Goal: Complete application form

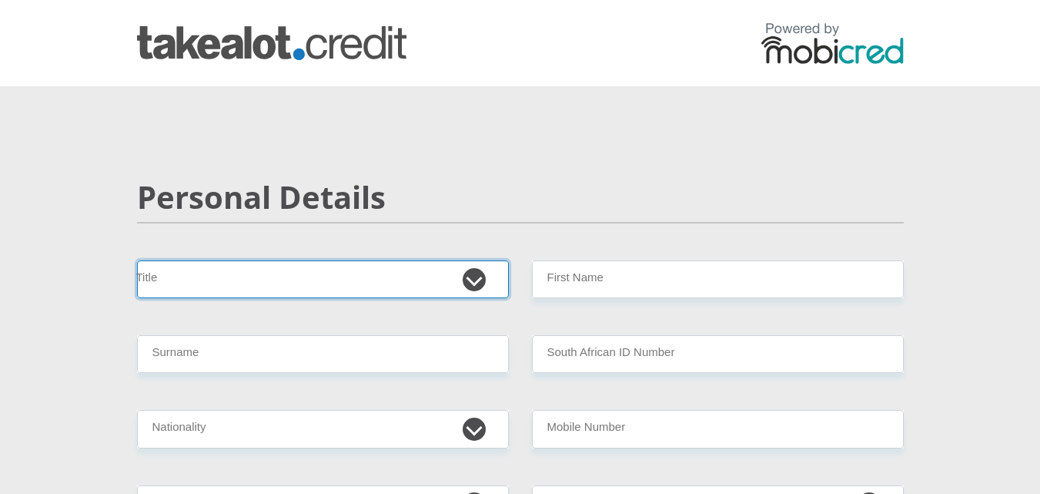
drag, startPoint x: 472, startPoint y: 278, endPoint x: 452, endPoint y: 296, distance: 26.7
click at [472, 278] on select "Mr Ms Mrs Dr [PERSON_NAME]" at bounding box center [323, 279] width 372 height 38
select select "Ms"
click at [137, 260] on select "Mr Ms Mrs Dr [PERSON_NAME]" at bounding box center [323, 279] width 372 height 38
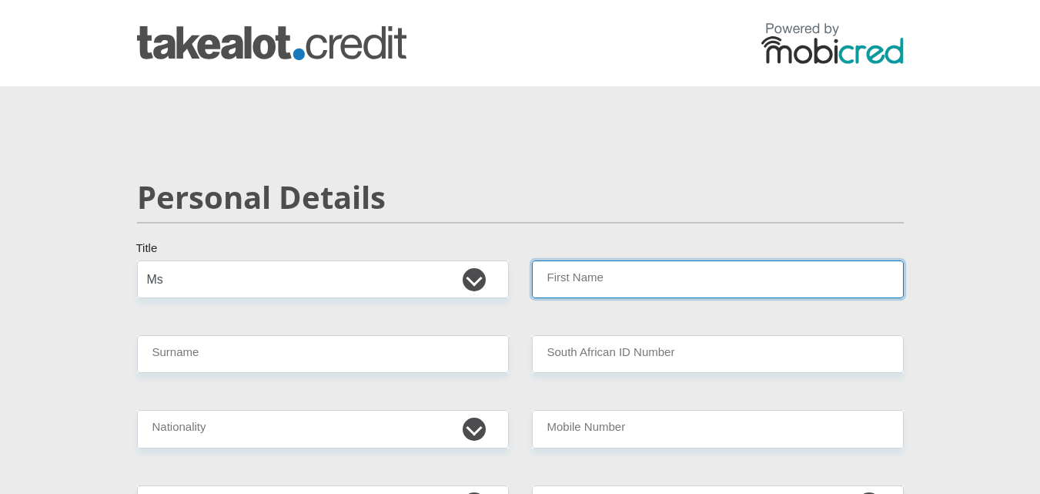
click at [564, 286] on input "First Name" at bounding box center [718, 279] width 372 height 38
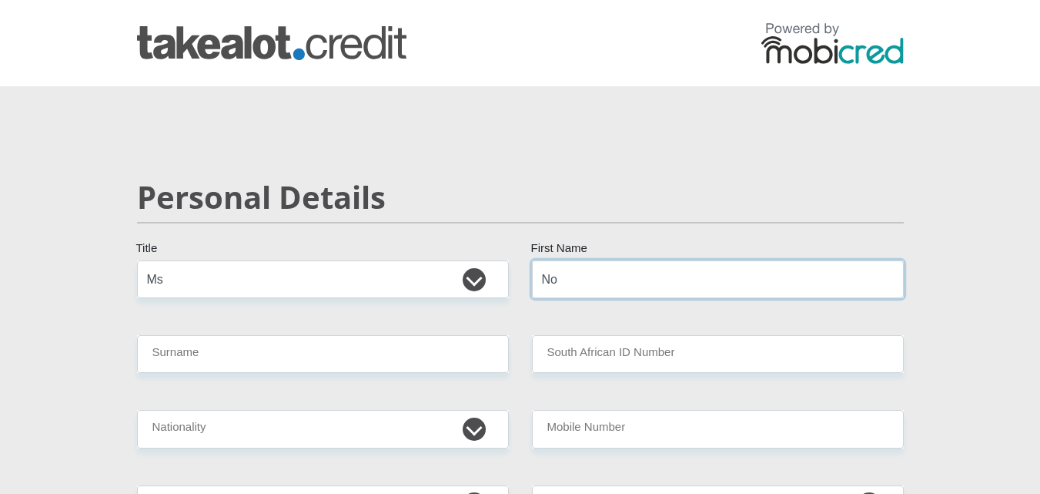
type input "Nomalungelo"
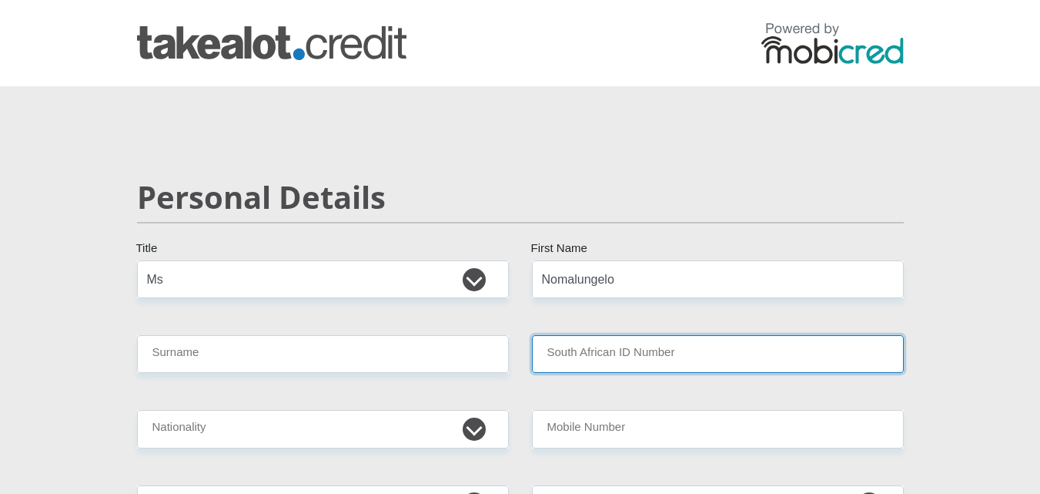
click at [611, 360] on input "South African ID Number" at bounding box center [718, 354] width 372 height 38
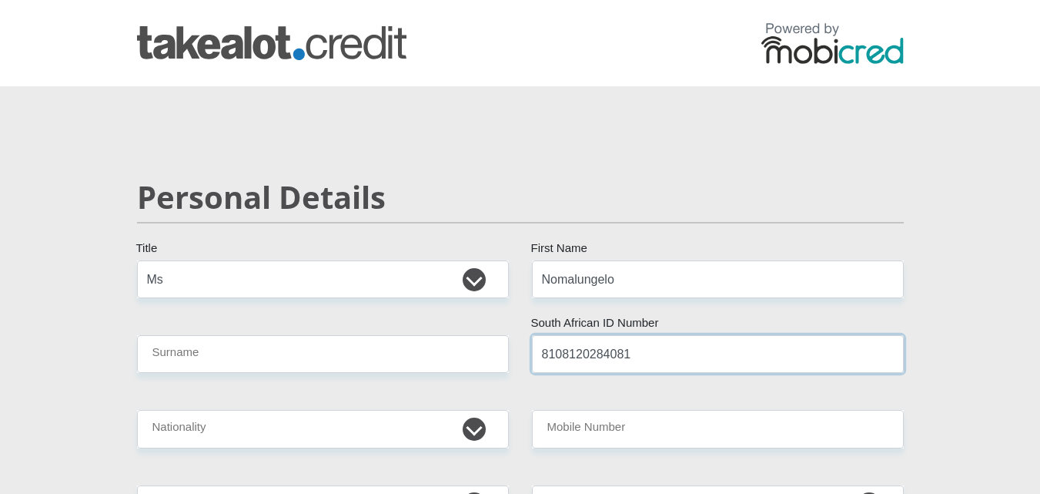
type input "8108120284081"
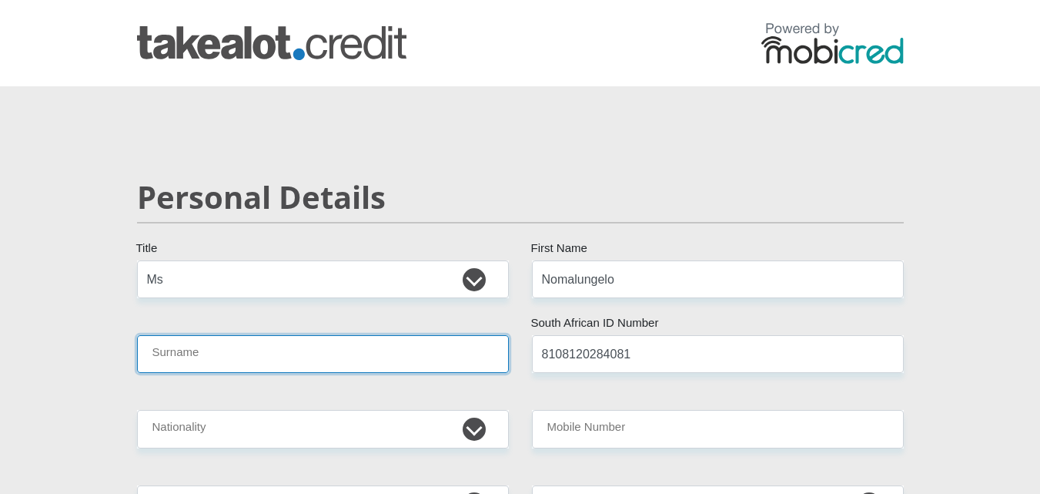
click at [263, 349] on input "Surname" at bounding box center [323, 354] width 372 height 38
type input "Sithole"
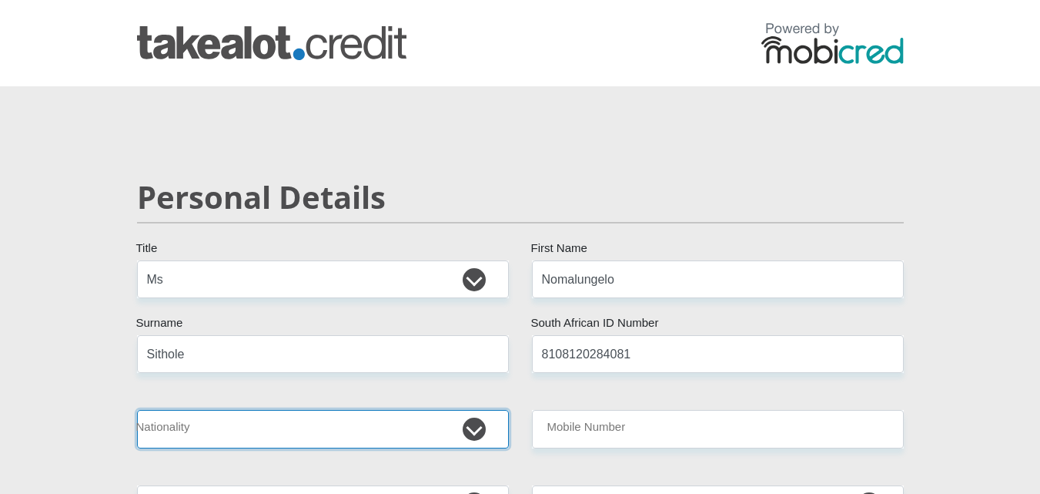
click at [286, 422] on select "[GEOGRAPHIC_DATA] [GEOGRAPHIC_DATA] [GEOGRAPHIC_DATA] [GEOGRAPHIC_DATA] [GEOGRA…" at bounding box center [323, 429] width 372 height 38
select select "ZAF"
click at [137, 410] on select "[GEOGRAPHIC_DATA] [GEOGRAPHIC_DATA] [GEOGRAPHIC_DATA] [GEOGRAPHIC_DATA] [GEOGRA…" at bounding box center [323, 429] width 372 height 38
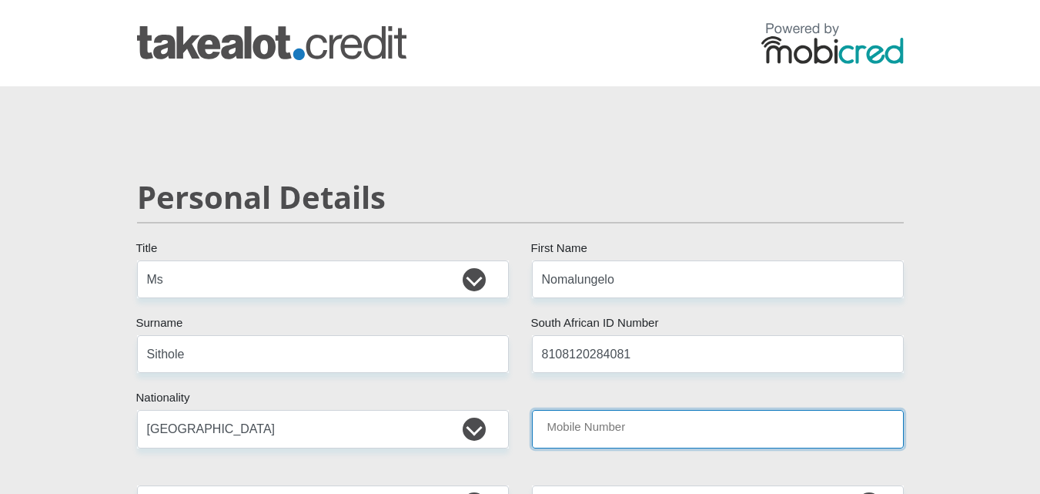
click at [637, 438] on input "Mobile Number" at bounding box center [718, 429] width 372 height 38
type input "0765179754"
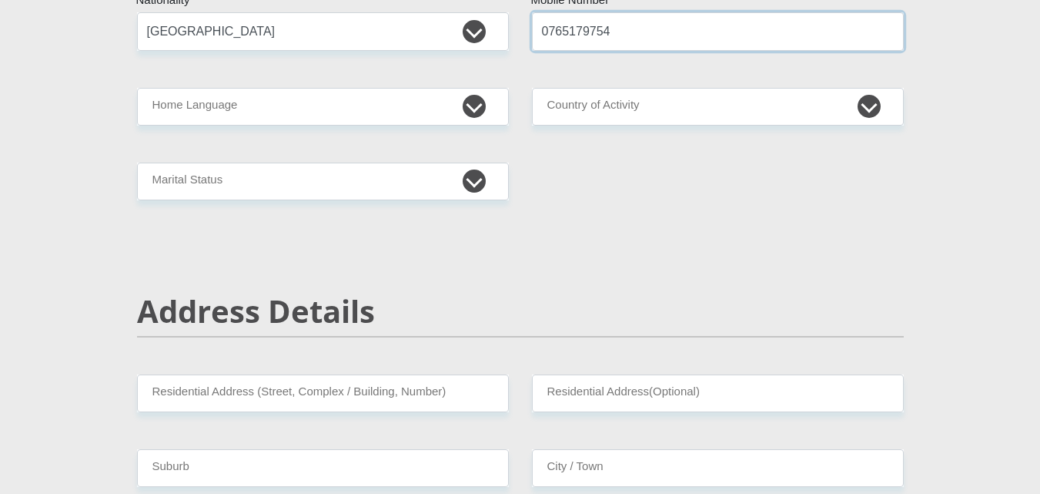
scroll to position [373, 0]
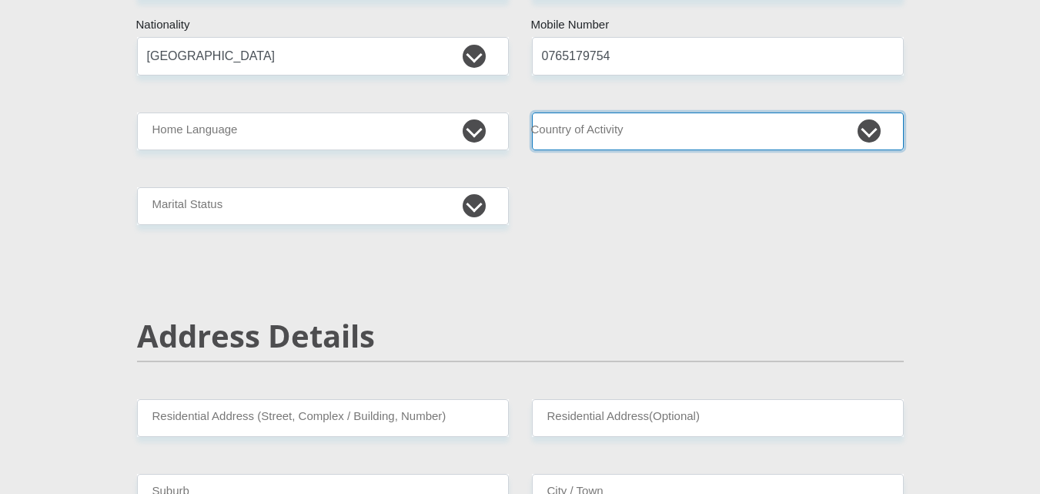
click at [875, 123] on select "[GEOGRAPHIC_DATA] [GEOGRAPHIC_DATA] [GEOGRAPHIC_DATA] [GEOGRAPHIC_DATA] [GEOGRA…" at bounding box center [718, 131] width 372 height 38
select select "ZAF"
click at [532, 112] on select "[GEOGRAPHIC_DATA] [GEOGRAPHIC_DATA] [GEOGRAPHIC_DATA] [GEOGRAPHIC_DATA] [GEOGRA…" at bounding box center [718, 131] width 372 height 38
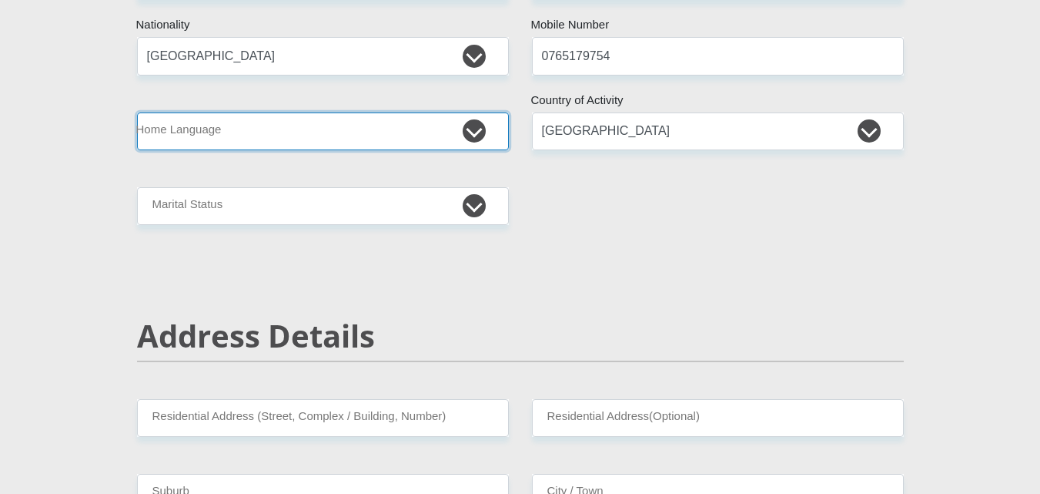
click at [477, 138] on select "Afrikaans English Sepedi South Ndebele Southern Sotho Swati Tsonga Tswana Venda…" at bounding box center [323, 131] width 372 height 38
select select "[DATE]"
click at [137, 112] on select "Afrikaans English Sepedi South Ndebele Southern Sotho Swati Tsonga Tswana Venda…" at bounding box center [323, 131] width 372 height 38
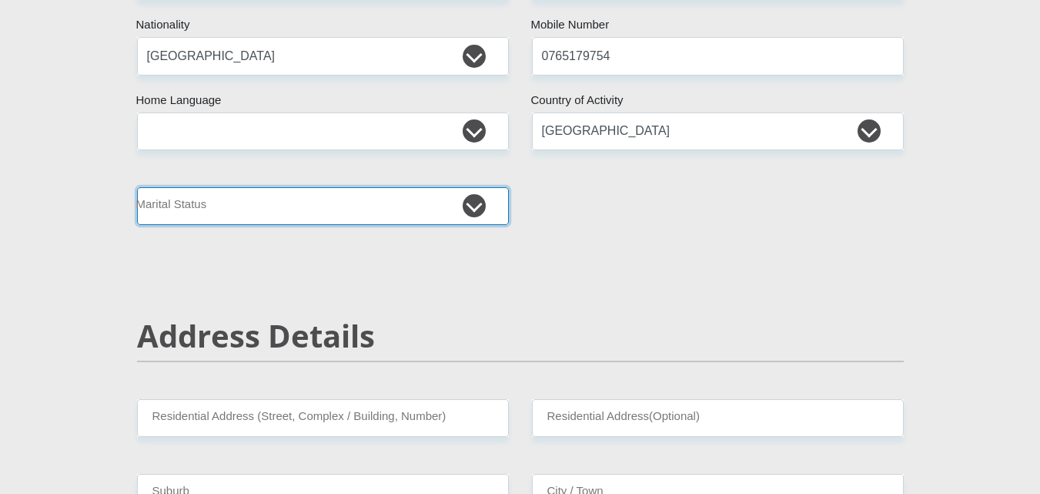
click at [472, 209] on select "Married ANC Single Divorced Widowed Married COP or Customary Law" at bounding box center [323, 206] width 372 height 38
select select "2"
click at [137, 187] on select "Married ANC Single Divorced Widowed Married COP or Customary Law" at bounding box center [323, 206] width 372 height 38
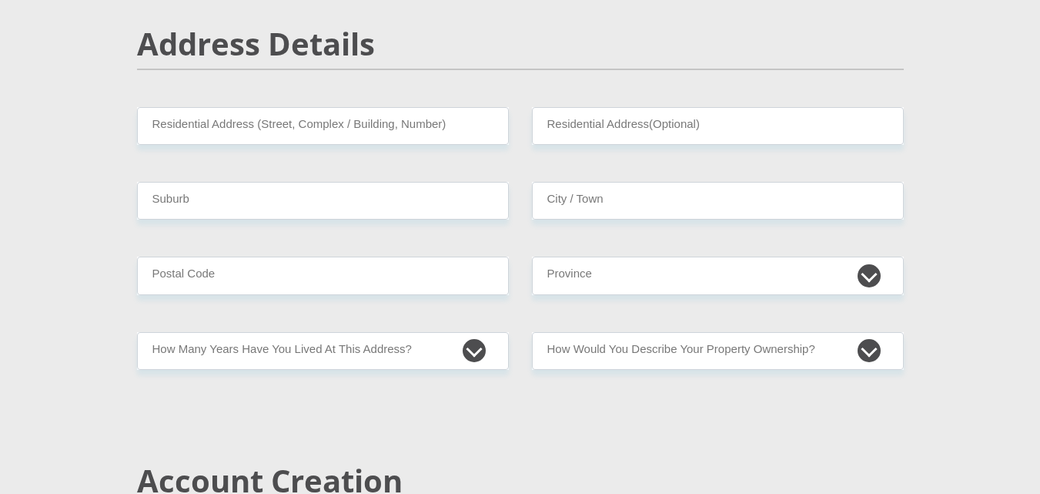
scroll to position [672, 0]
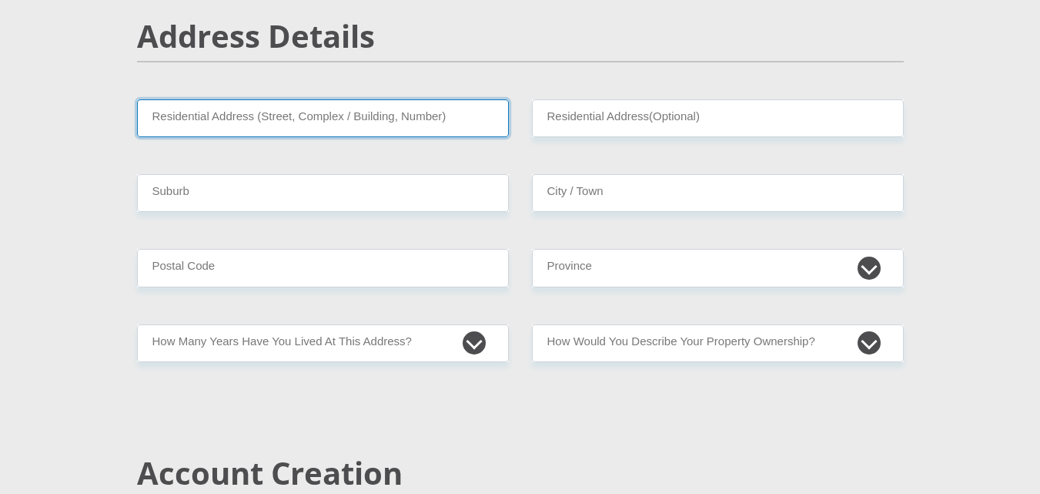
click at [441, 126] on input "Residential Address (Street, Complex / Building, Number)" at bounding box center [323, 118] width 372 height 38
type input "[STREET_ADDRESS]"
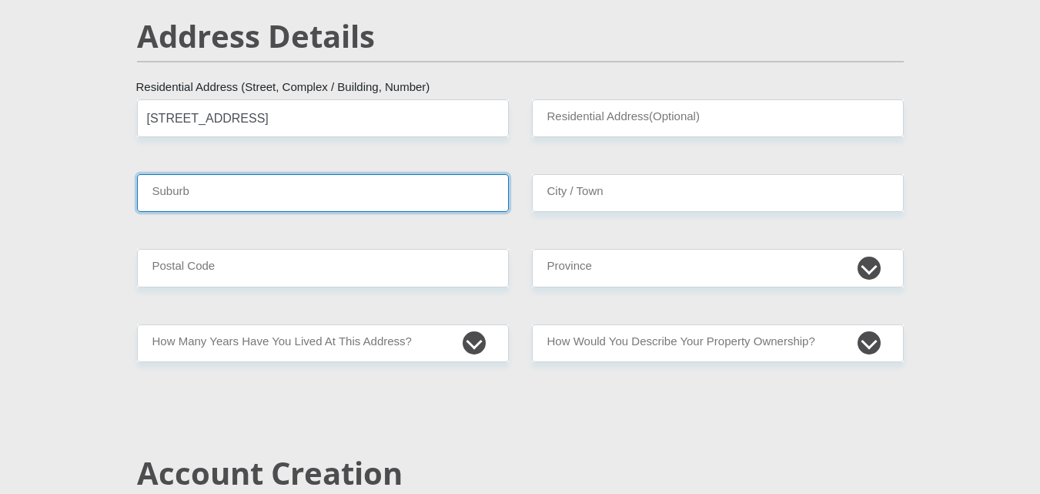
click at [308, 189] on input "Suburb" at bounding box center [323, 193] width 372 height 38
type input "North Riding"
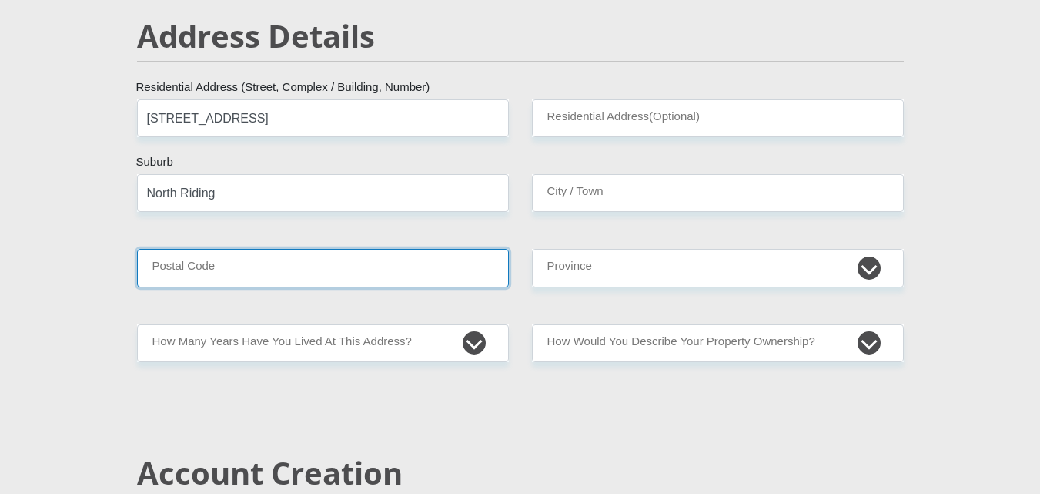
click at [290, 260] on input "Postal Code" at bounding box center [323, 268] width 372 height 38
type input "2154"
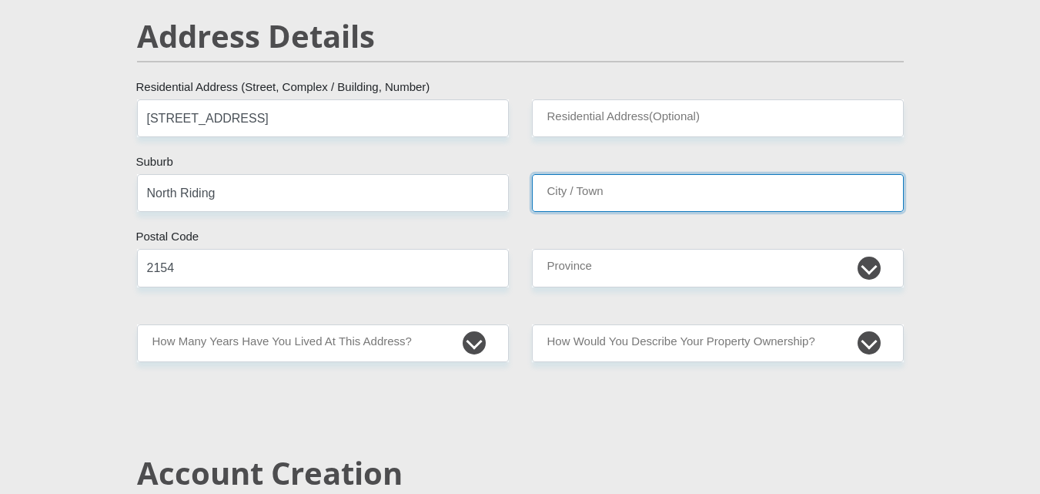
click at [613, 186] on input "City / Town" at bounding box center [718, 193] width 372 height 38
type input "Randburg"
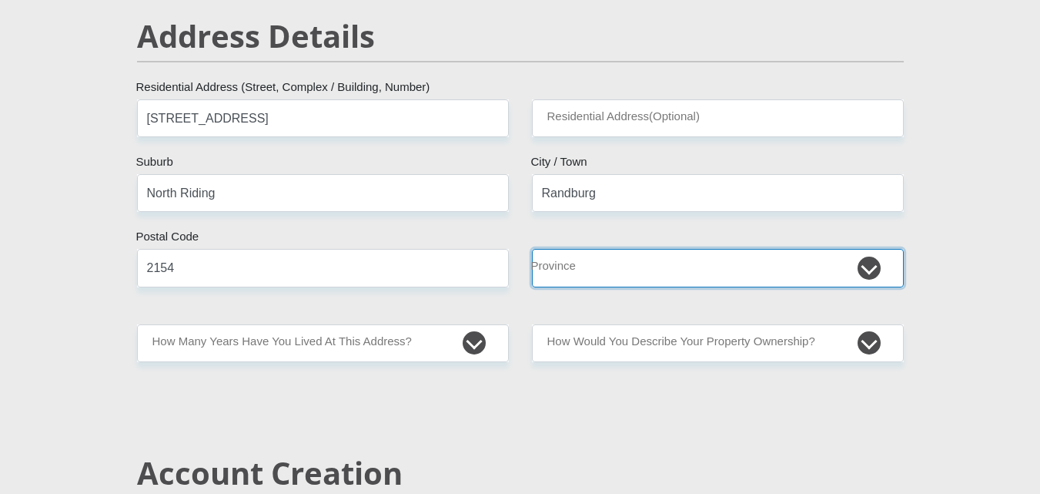
click at [633, 269] on select "Eastern Cape Free State [GEOGRAPHIC_DATA] [GEOGRAPHIC_DATA][DATE] [GEOGRAPHIC_D…" at bounding box center [718, 268] width 372 height 38
select select "Gauteng"
click at [532, 249] on select "Eastern Cape Free State [GEOGRAPHIC_DATA] [GEOGRAPHIC_DATA][DATE] [GEOGRAPHIC_D…" at bounding box center [718, 268] width 372 height 38
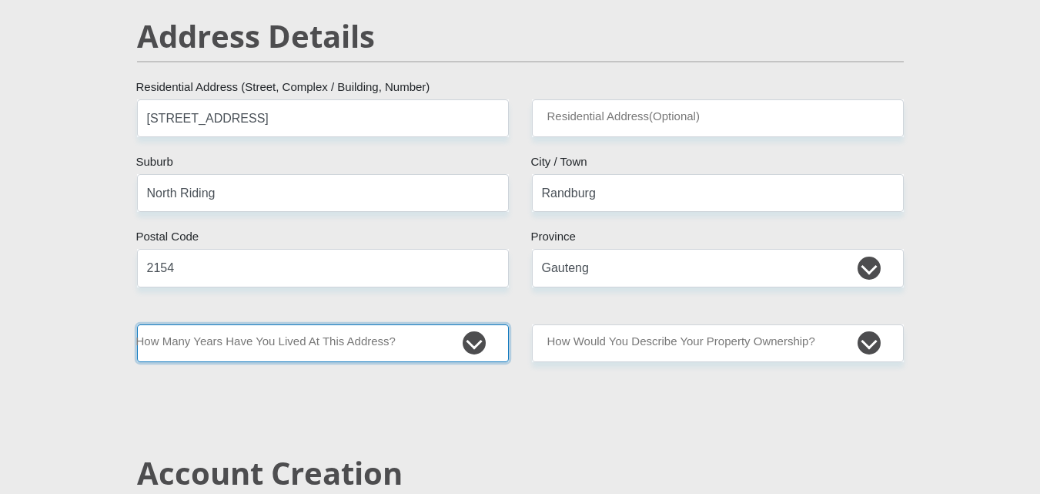
click at [477, 341] on select "less than 1 year 1-3 years 3-5 years 5+ years" at bounding box center [323, 343] width 372 height 38
select select "2"
click at [137, 324] on select "less than 1 year 1-3 years 3-5 years 5+ years" at bounding box center [323, 343] width 372 height 38
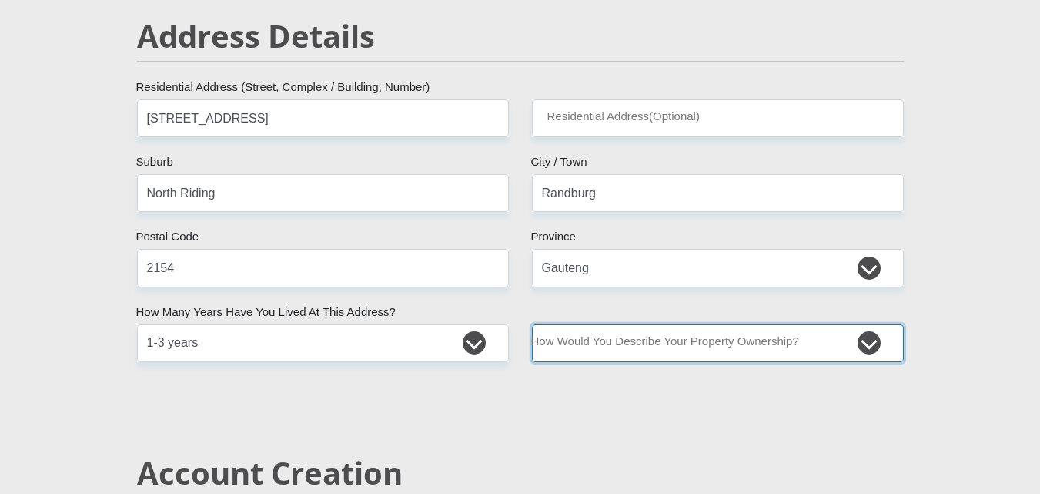
click at [641, 337] on select "Owned Rented Family Owned Company Dwelling" at bounding box center [718, 343] width 372 height 38
select select "Rented"
click at [532, 324] on select "Owned Rented Family Owned Company Dwelling" at bounding box center [718, 343] width 372 height 38
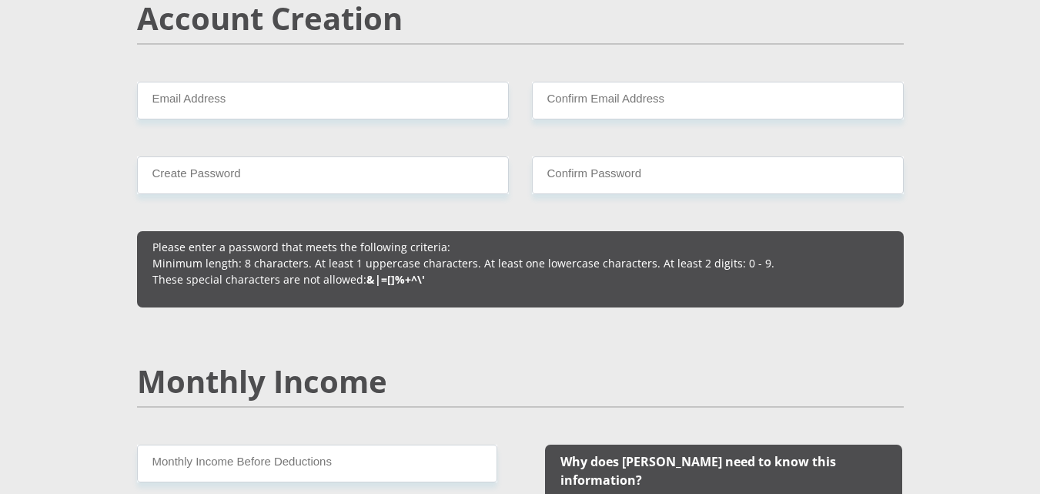
scroll to position [1143, 0]
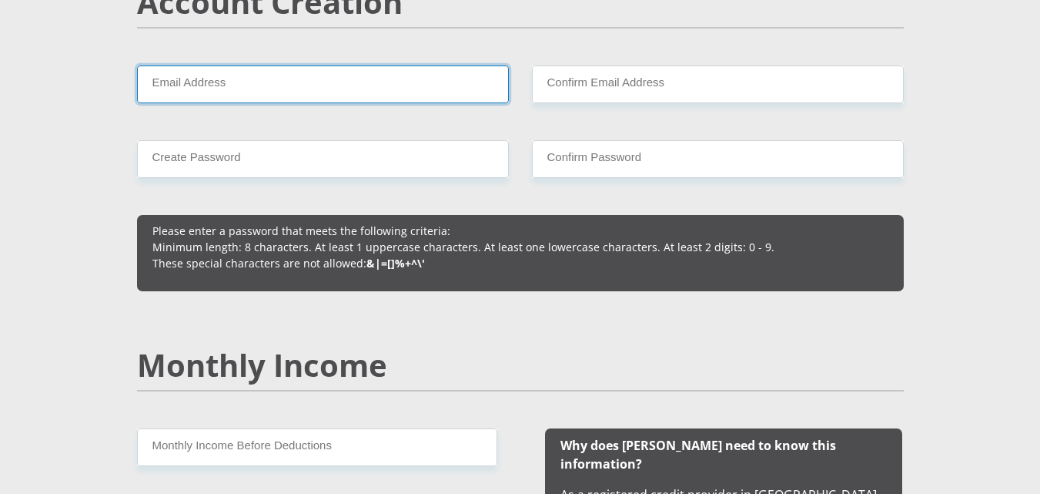
click at [308, 85] on input "Email Address" at bounding box center [323, 84] width 372 height 38
type input "[EMAIL_ADDRESS][DOMAIN_NAME]"
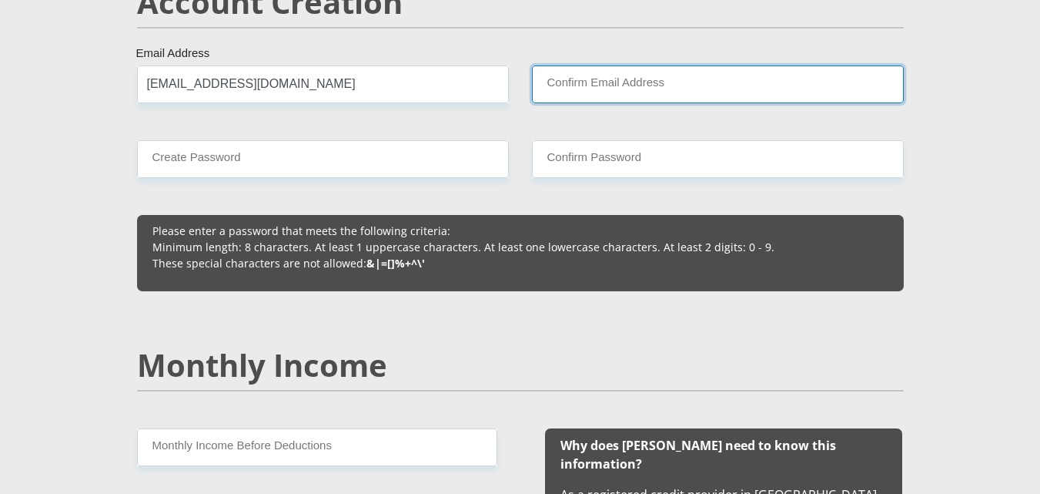
click at [615, 78] on input "Confirm Email Address" at bounding box center [718, 84] width 372 height 38
type input "[EMAIL_ADDRESS][DOMAIN_NAME]"
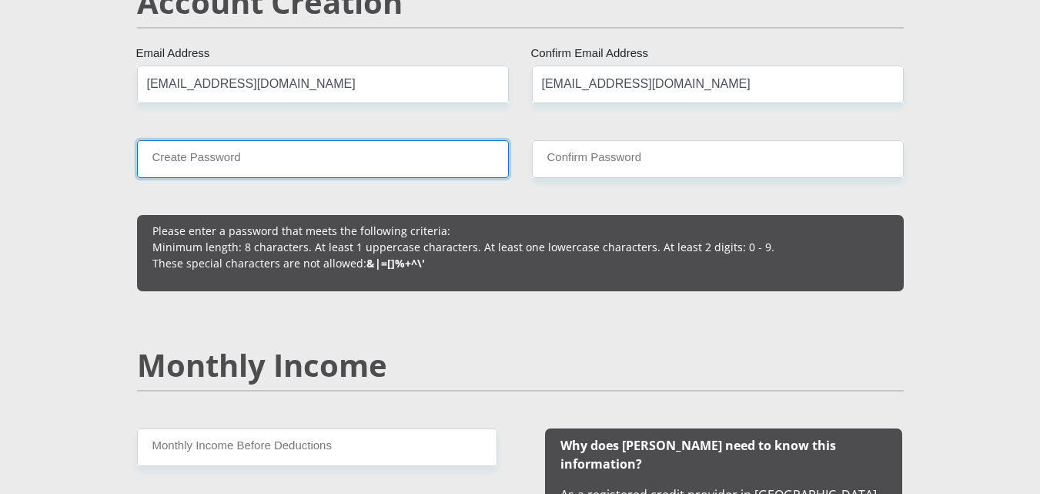
click at [447, 163] on input "Create Password" at bounding box center [323, 159] width 372 height 38
type input "Bongeka$2026"
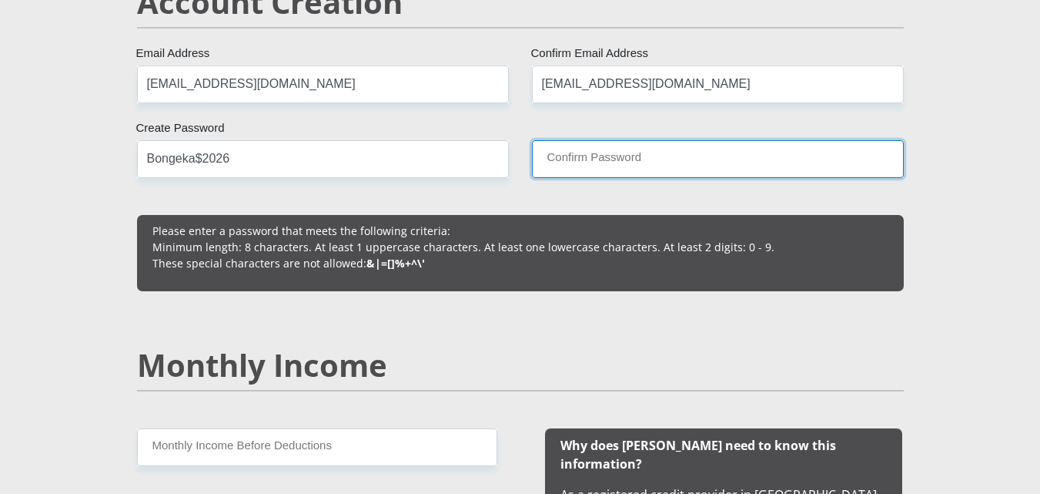
click at [637, 156] on input "Confirm Password" at bounding box center [718, 159] width 372 height 38
type input "Bongeka$2026"
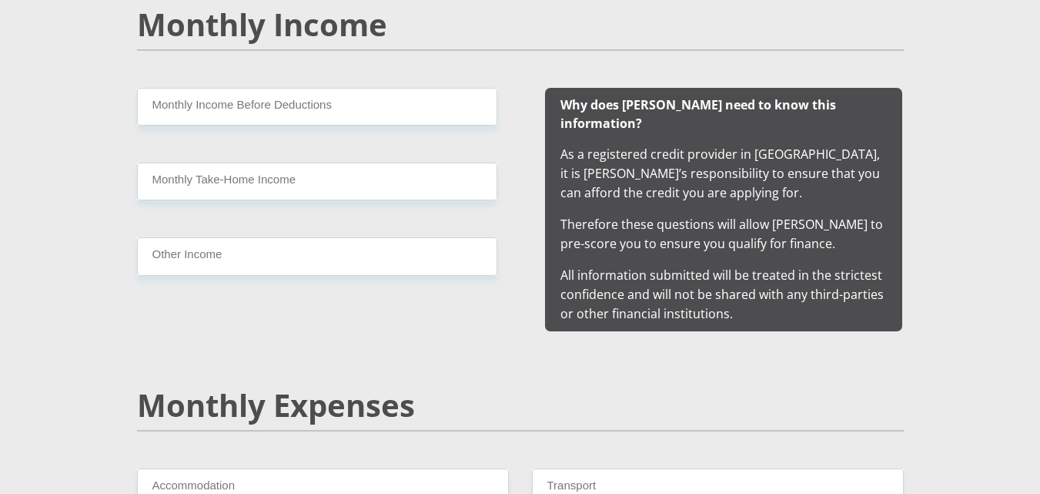
scroll to position [1507, 0]
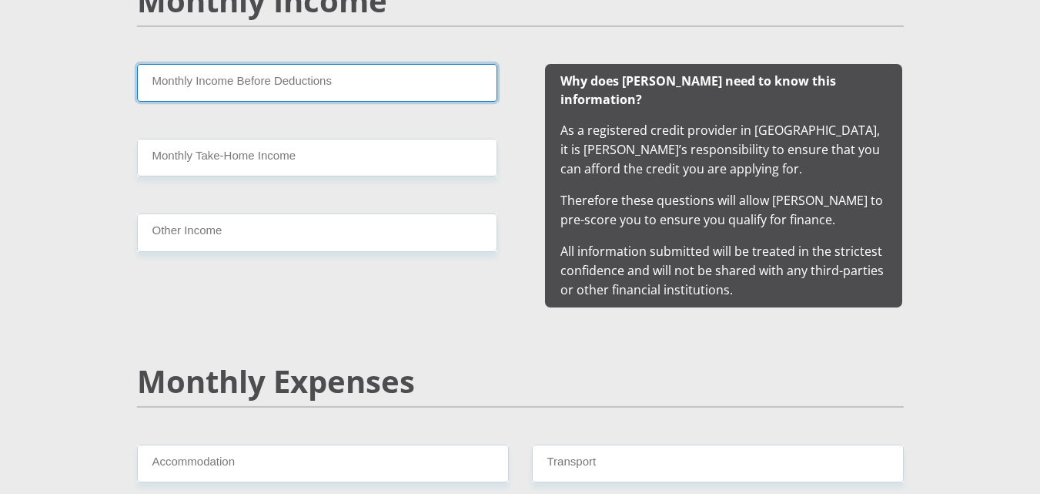
click at [454, 89] on input "Monthly Income Before Deductions" at bounding box center [317, 83] width 360 height 38
type input "18000"
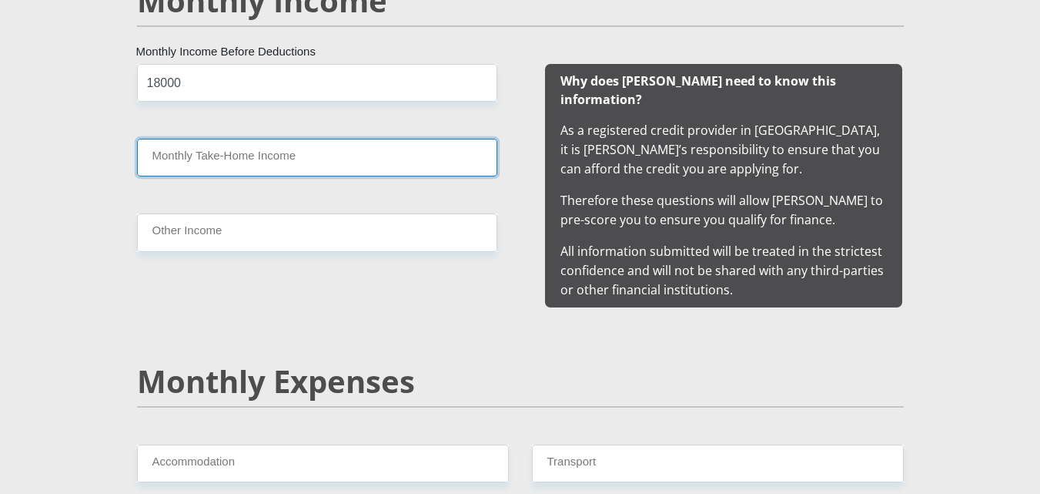
click at [260, 151] on input "Monthly Take-Home Income" at bounding box center [317, 158] width 360 height 38
type input "12000"
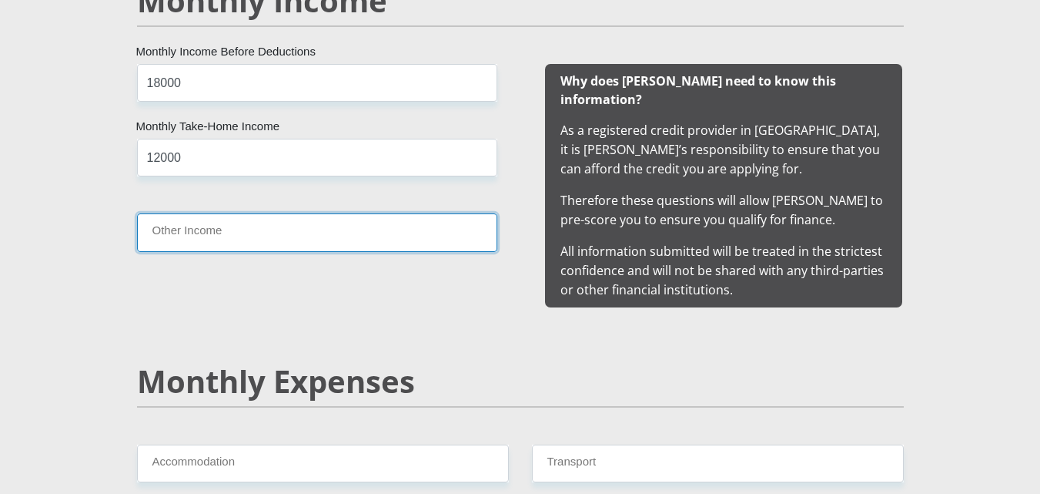
click at [246, 228] on input "Other Income" at bounding box center [317, 232] width 360 height 38
type input "0"
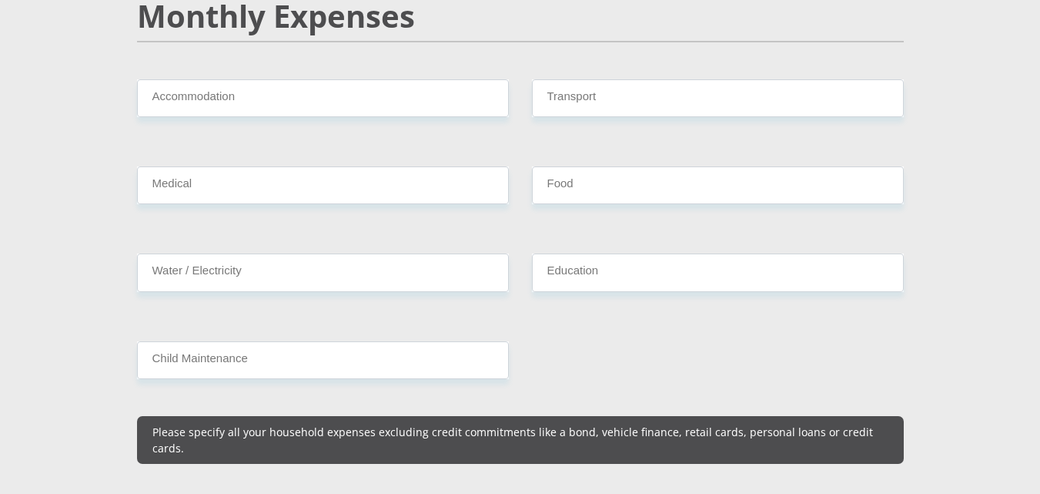
scroll to position [1881, 0]
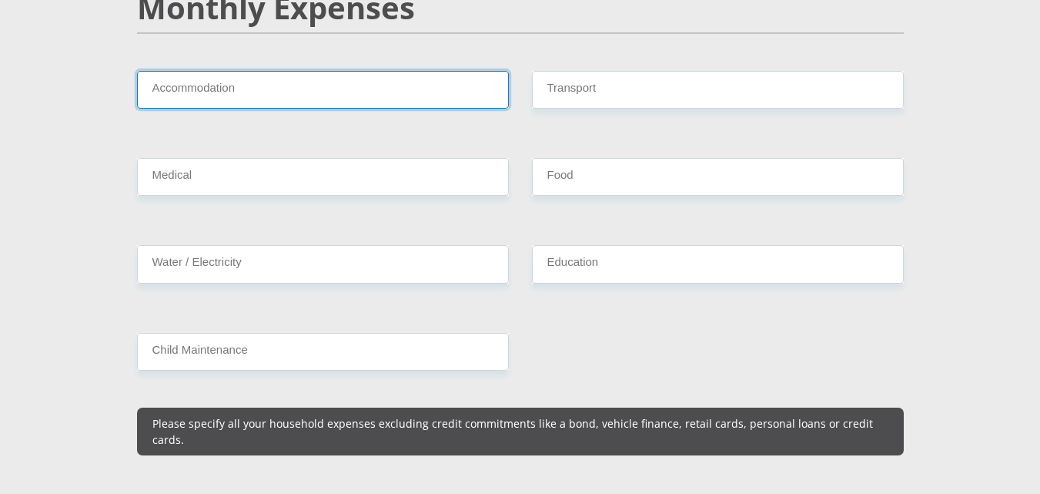
click at [400, 80] on input "Accommodation" at bounding box center [323, 90] width 372 height 38
type input "5000"
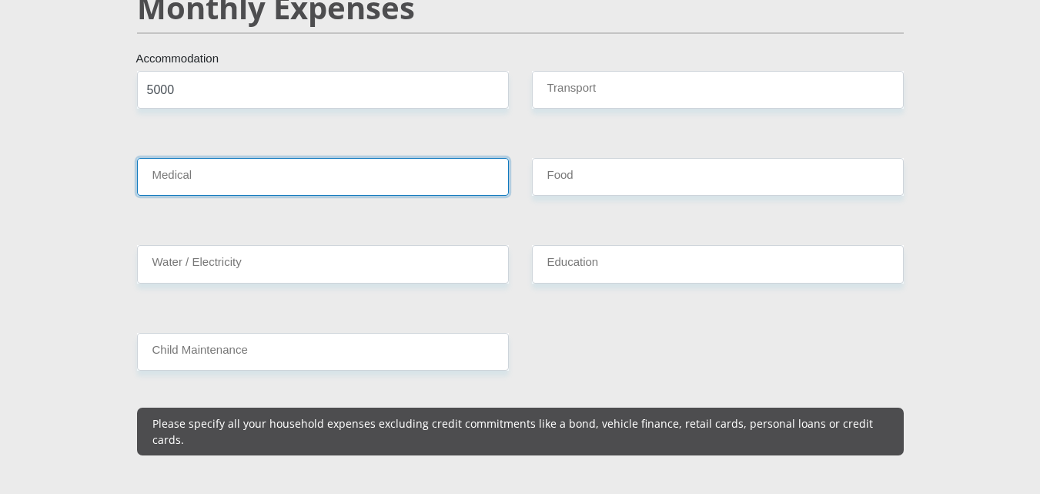
click at [251, 158] on input "Medical" at bounding box center [323, 177] width 372 height 38
type input "1200"
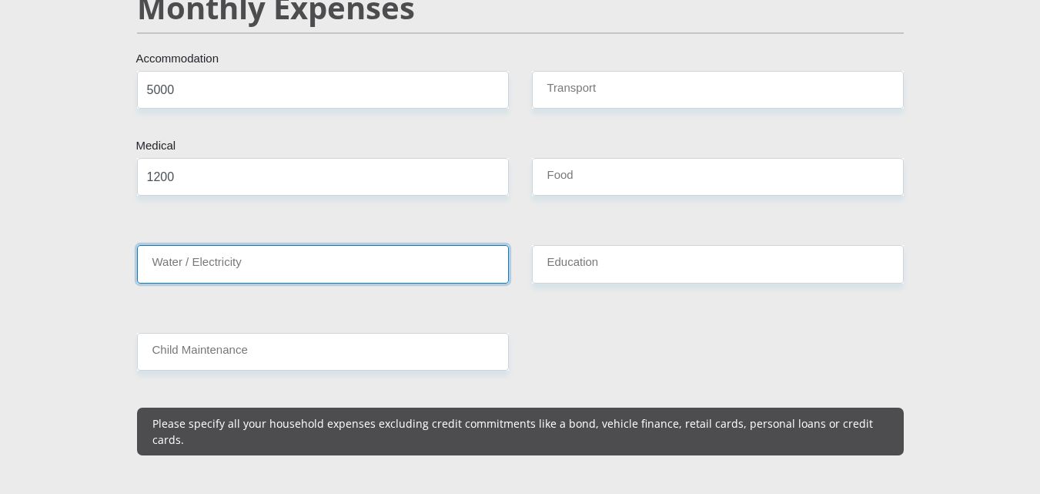
click at [236, 245] on input "Water / Electricity" at bounding box center [323, 264] width 372 height 38
type input "400"
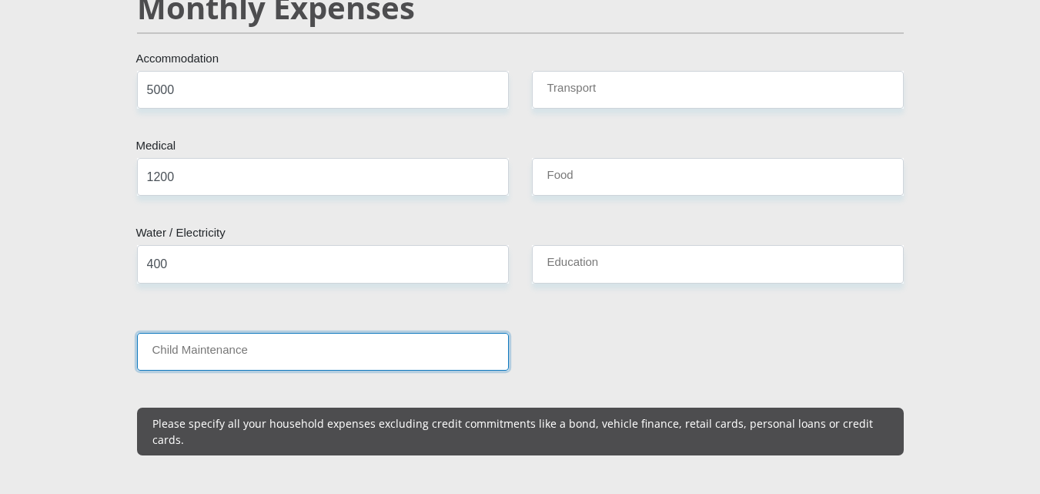
click at [233, 333] on input "Child Maintenance" at bounding box center [323, 352] width 372 height 38
type input "0"
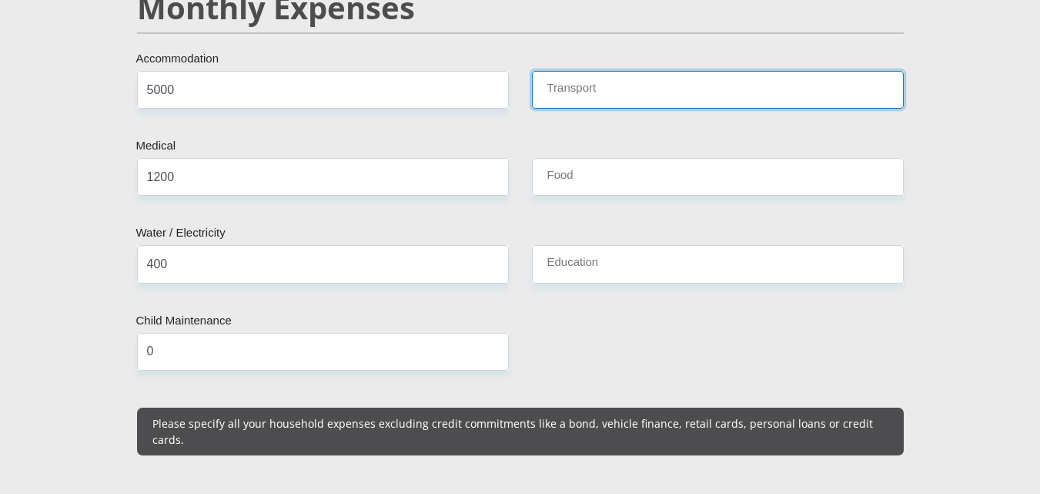
click at [614, 71] on input "Transport" at bounding box center [718, 90] width 372 height 38
type input "600"
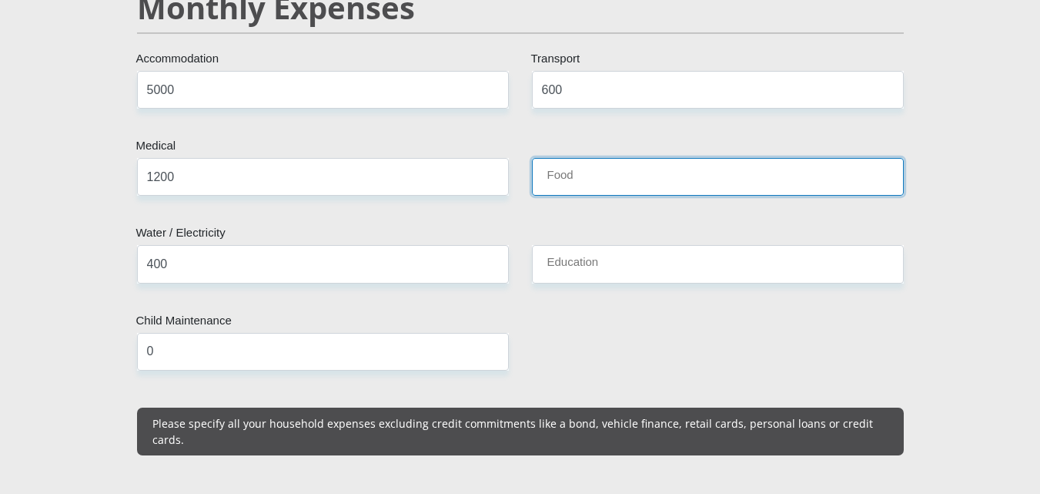
click at [606, 158] on input "Food" at bounding box center [718, 177] width 372 height 38
type input "800"
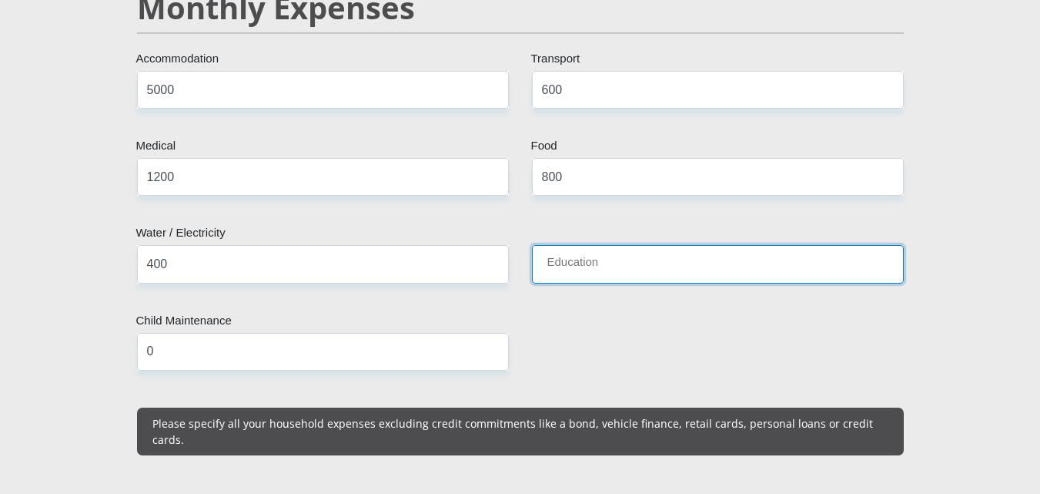
click at [608, 245] on input "Education" at bounding box center [718, 264] width 372 height 38
type input "0"
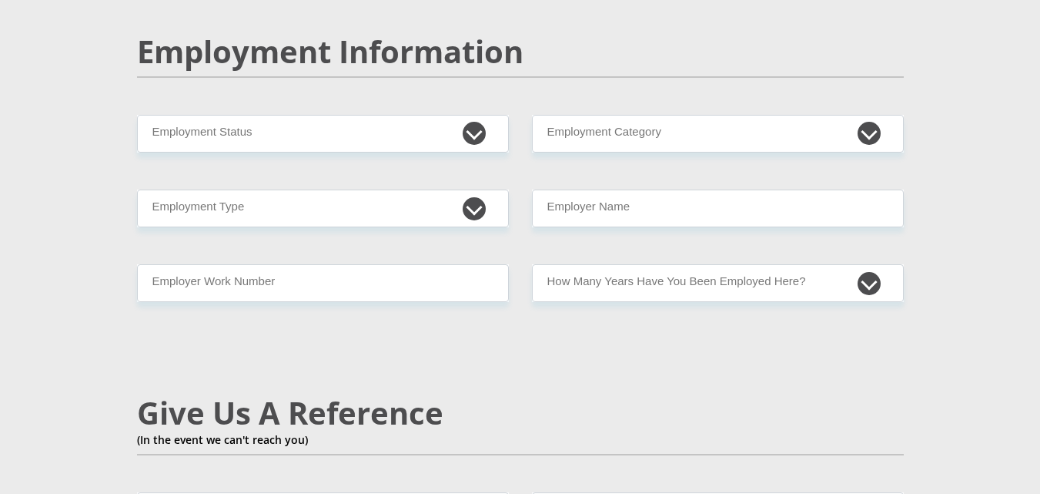
scroll to position [2366, 0]
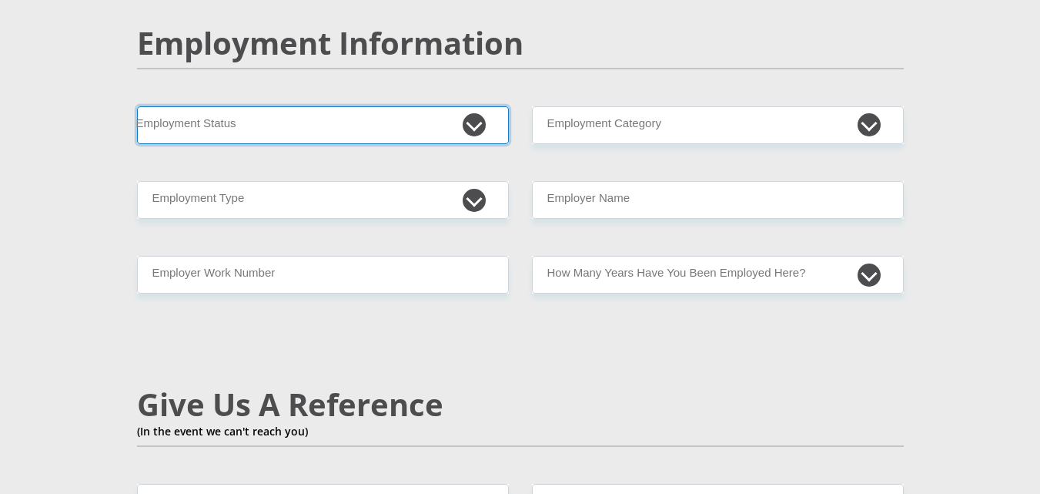
click at [474, 106] on select "Permanent/Full-time Part-time/Casual [DEMOGRAPHIC_DATA] Worker Self-Employed Ho…" at bounding box center [323, 125] width 372 height 38
select select "1"
click at [137, 106] on select "Permanent/Full-time Part-time/Casual [DEMOGRAPHIC_DATA] Worker Self-Employed Ho…" at bounding box center [323, 125] width 372 height 38
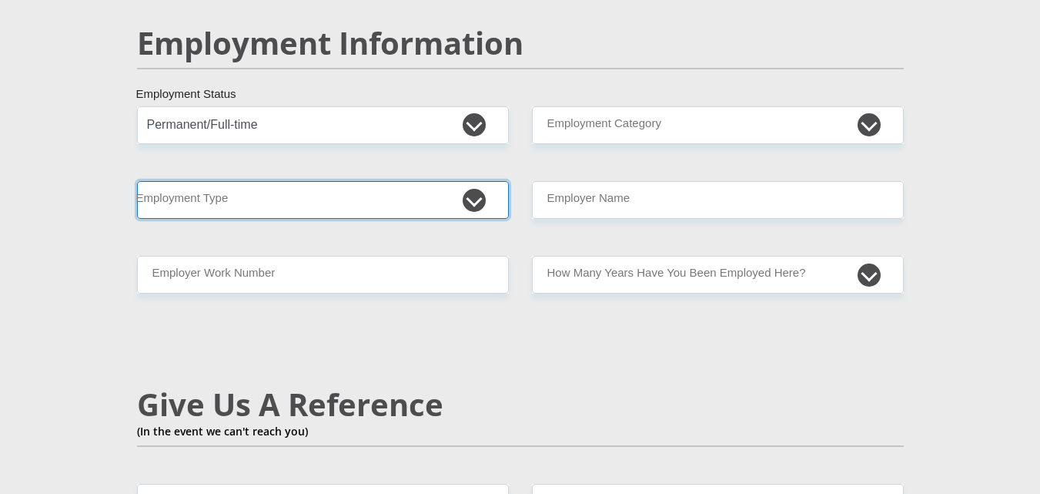
click at [480, 181] on select "College/Lecturer Craft Seller Creative Driver Executive Farmer Forces - Non Com…" at bounding box center [323, 200] width 372 height 38
select select "Manager"
click at [137, 181] on select "College/Lecturer Craft Seller Creative Driver Executive Farmer Forces - Non Com…" at bounding box center [323, 200] width 372 height 38
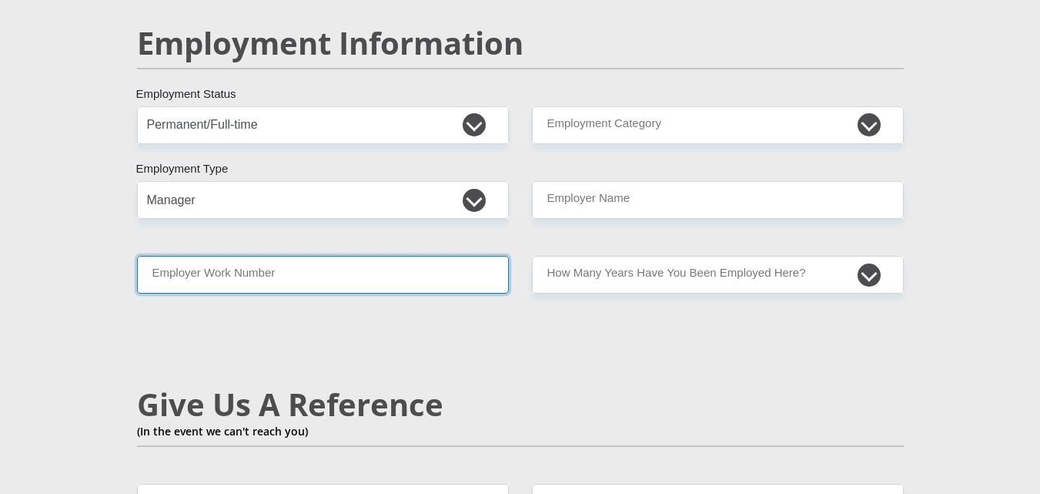
click at [468, 256] on input "Employer Work Number" at bounding box center [323, 275] width 372 height 38
type input "0636547901"
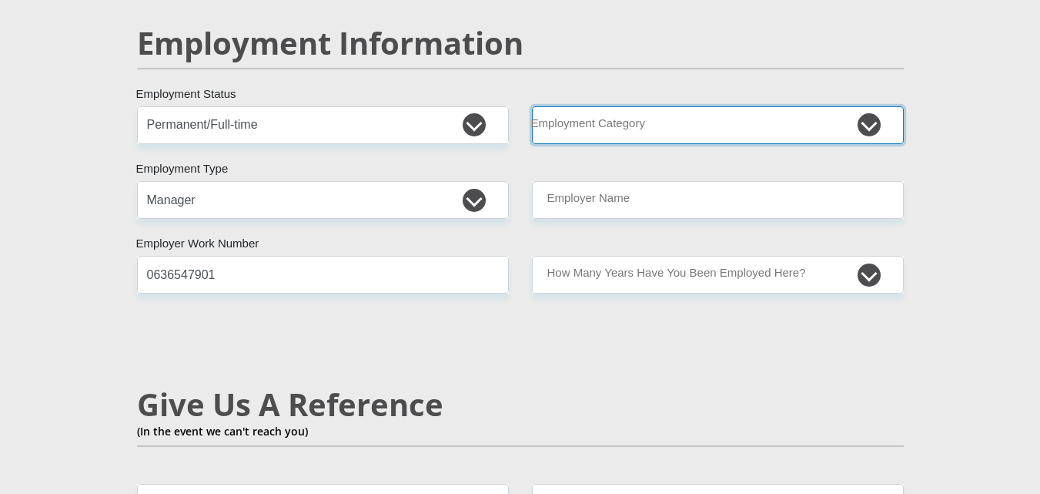
click at [672, 106] on select "AGRICULTURE ALCOHOL & TOBACCO CONSTRUCTION MATERIALS METALLURGY EQUIPMENT FOR R…" at bounding box center [718, 125] width 372 height 38
select select "76"
click at [532, 106] on select "AGRICULTURE ALCOHOL & TOBACCO CONSTRUCTION MATERIALS METALLURGY EQUIPMENT FOR R…" at bounding box center [718, 125] width 372 height 38
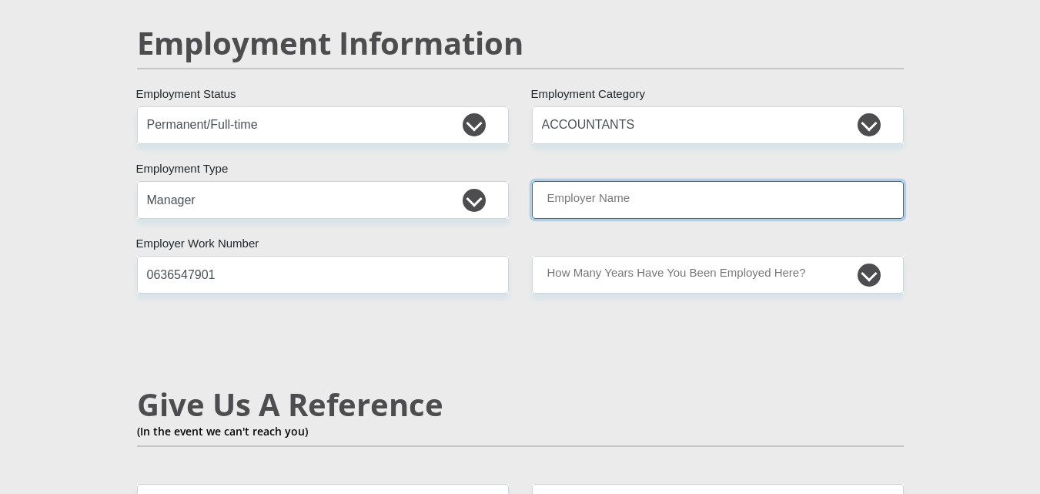
click at [588, 181] on input "Employer Name" at bounding box center [718, 200] width 372 height 38
type input "IndizaHoldings"
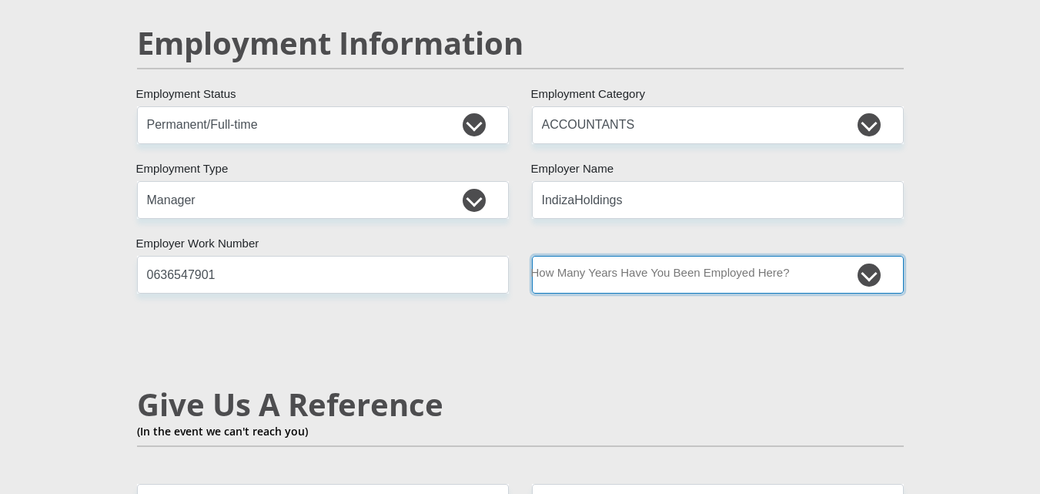
click at [654, 256] on select "less than 1 year 1-3 years 3-5 years 5+ years" at bounding box center [718, 275] width 372 height 38
select select "24"
click at [532, 256] on select "less than 1 year 1-3 years 3-5 years 5+ years" at bounding box center [718, 275] width 372 height 38
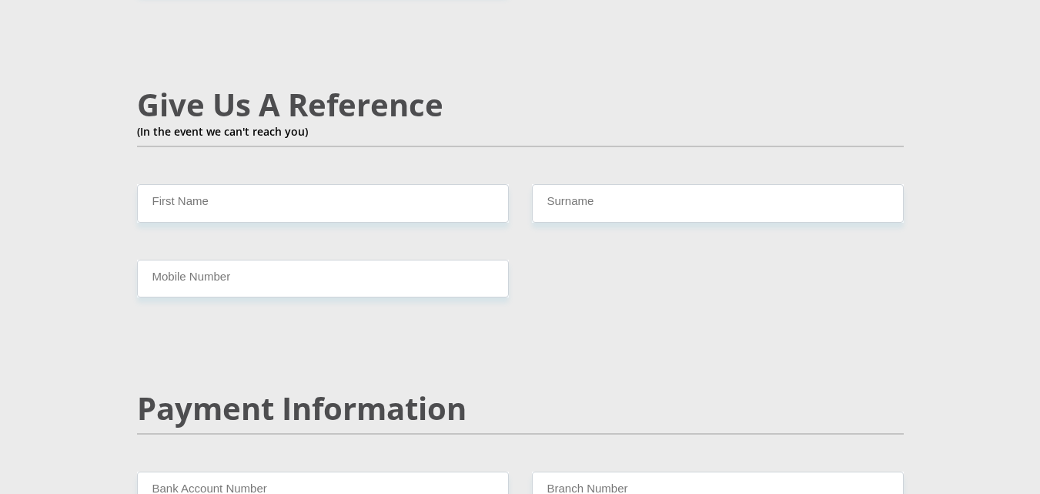
scroll to position [2739, 0]
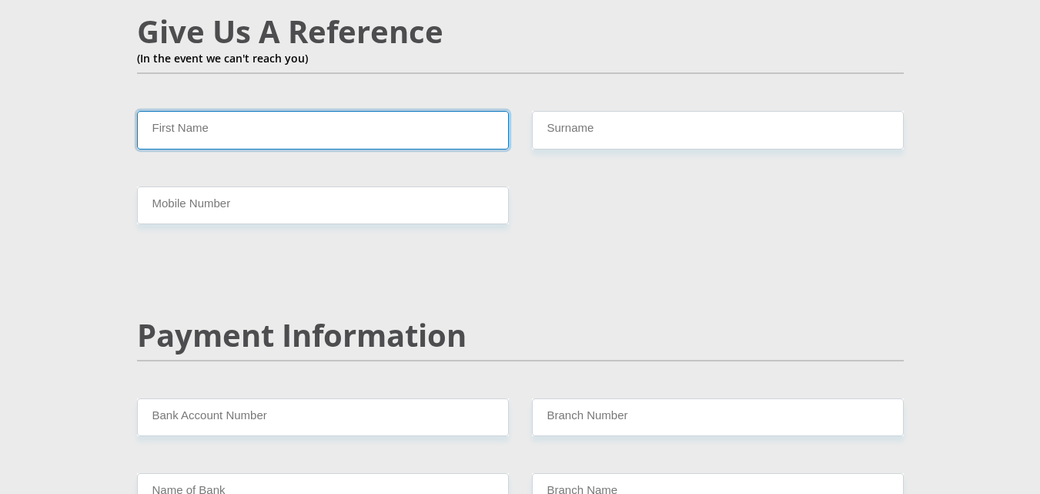
click at [419, 111] on input "First Name" at bounding box center [323, 130] width 372 height 38
type input "[PERSON_NAME]"
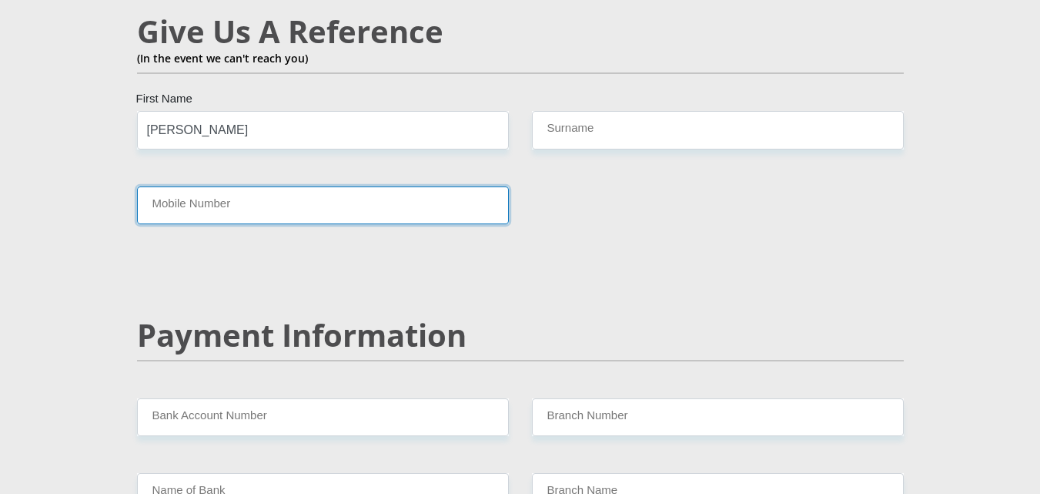
click at [262, 186] on input "Mobile Number" at bounding box center [323, 205] width 372 height 38
type input "0677644336"
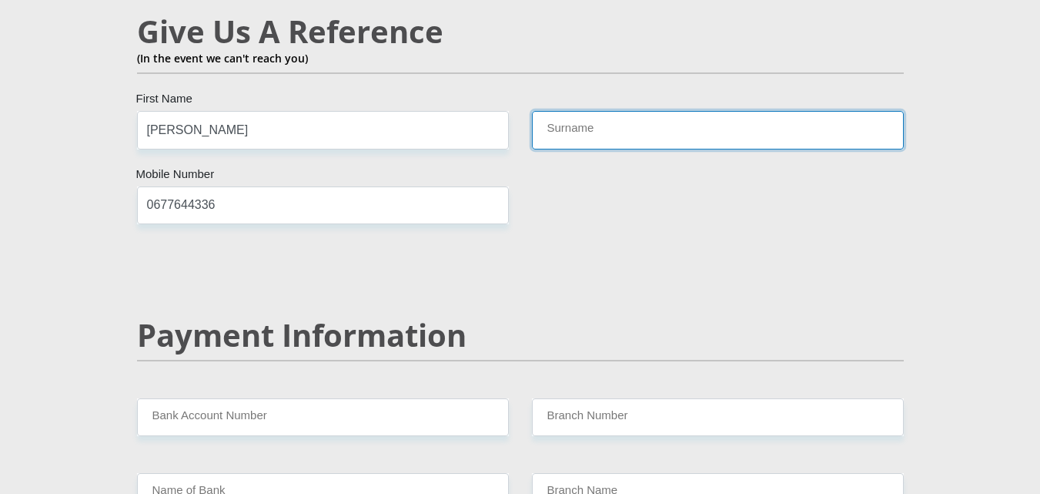
click at [637, 111] on input "Surname" at bounding box center [718, 130] width 372 height 38
type input "Machedi"
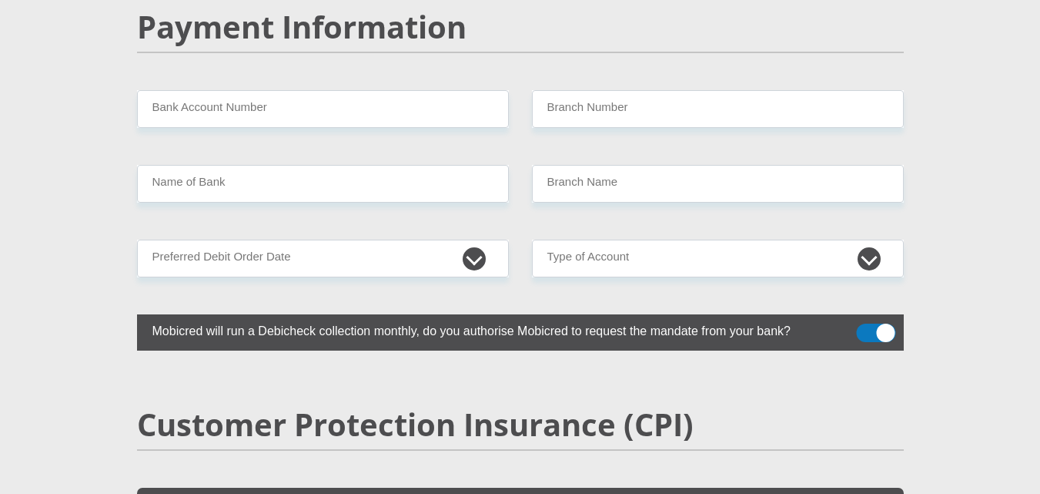
scroll to position [3056, 0]
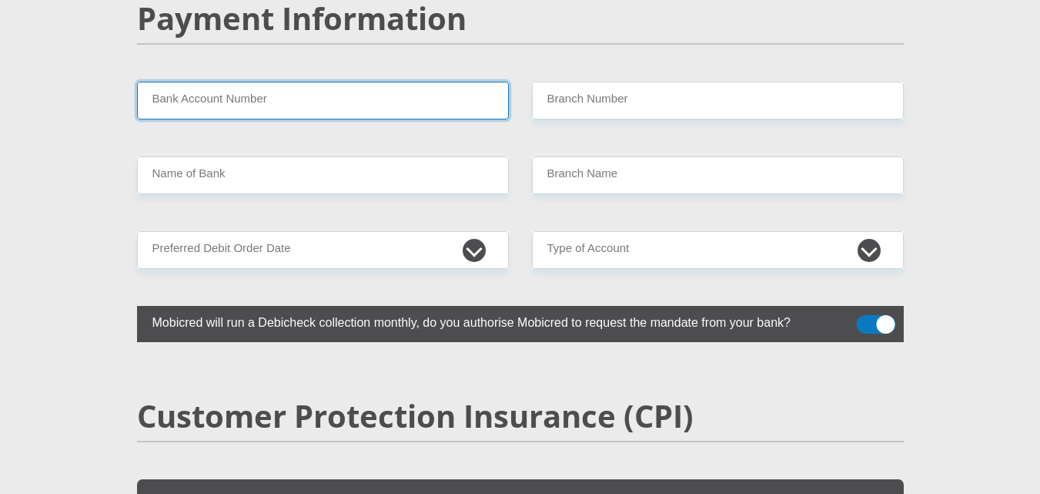
click at [398, 82] on input "Bank Account Number" at bounding box center [323, 101] width 372 height 38
type input "1051757096"
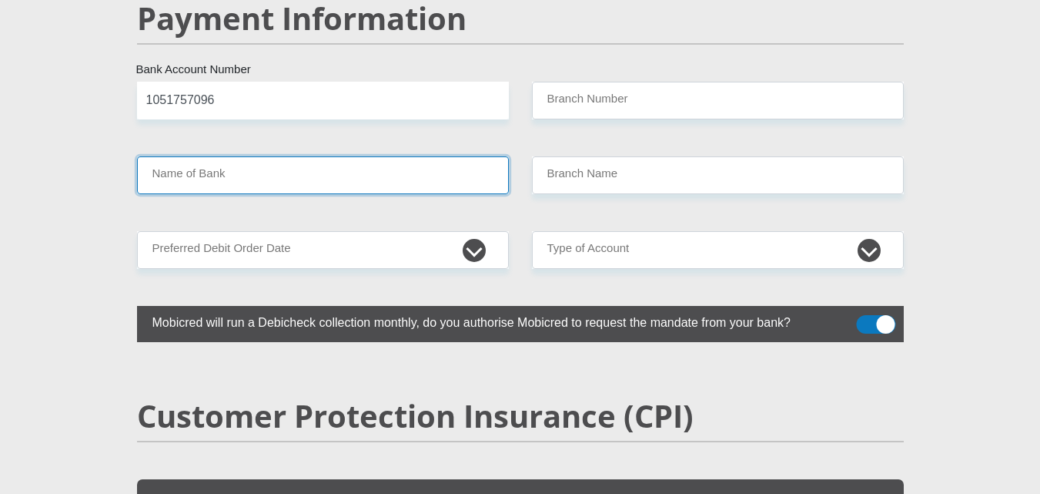
click at [282, 156] on input "Name of Bank" at bounding box center [323, 175] width 372 height 38
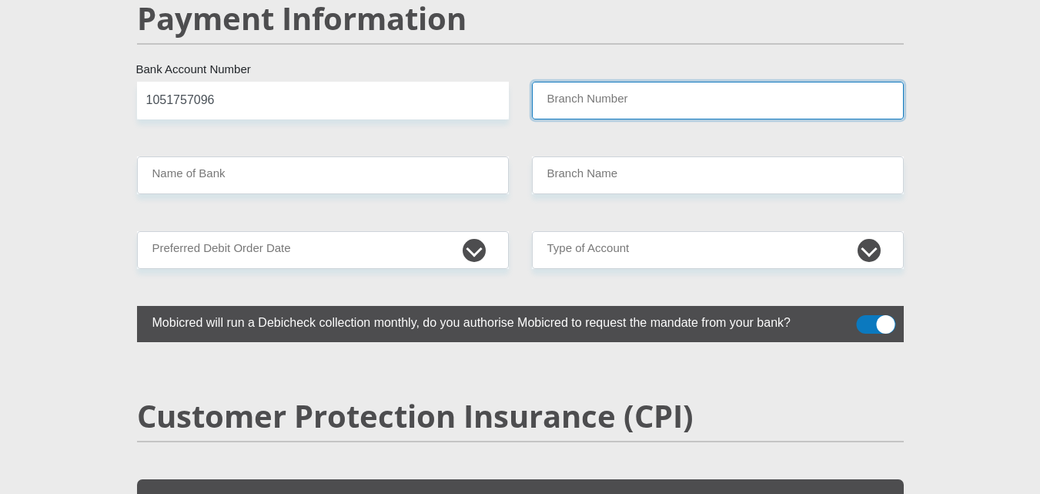
click at [614, 82] on input "Branch Number" at bounding box center [718, 101] width 372 height 38
type input "450105"
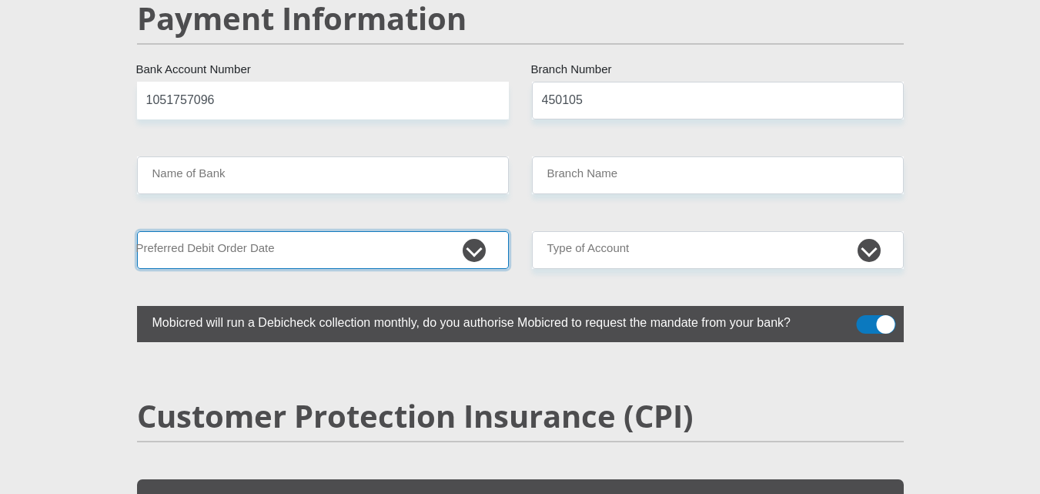
click at [309, 231] on select "1st 2nd 3rd 4th 5th 7th 18th 19th 20th 21st 22nd 23rd 24th 25th 26th 27th 28th …" at bounding box center [323, 250] width 372 height 38
type input "MERCANTILE BANK LIMITED"
type input "UNIVERSAL BRANCH CODE"
select select "7"
click at [137, 231] on select "1st 2nd 3rd 4th 5th 7th 18th 19th 20th 21st 22nd 23rd 24th 25th 26th 27th 28th …" at bounding box center [323, 250] width 372 height 38
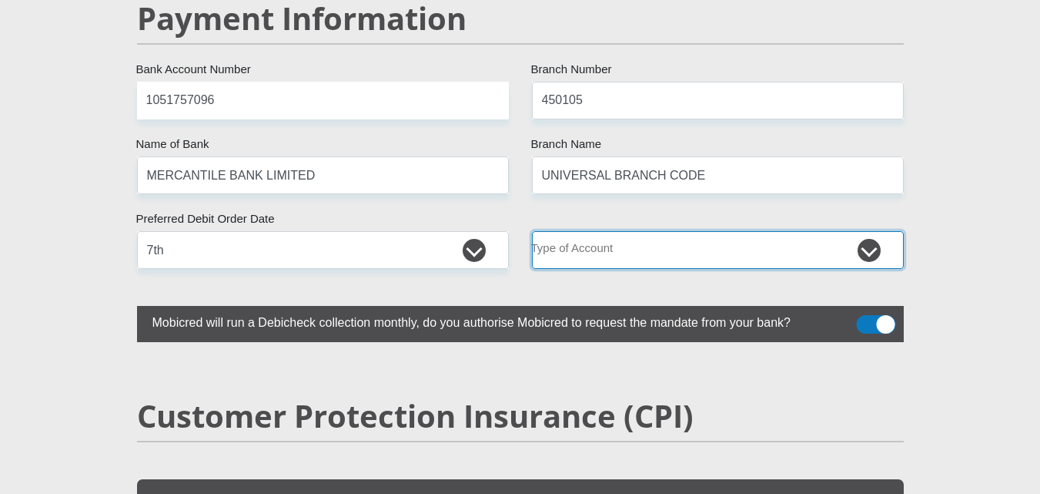
click at [640, 231] on select "Cheque Savings" at bounding box center [718, 250] width 372 height 38
select select "CUR"
click at [532, 231] on select "Cheque Savings" at bounding box center [718, 250] width 372 height 38
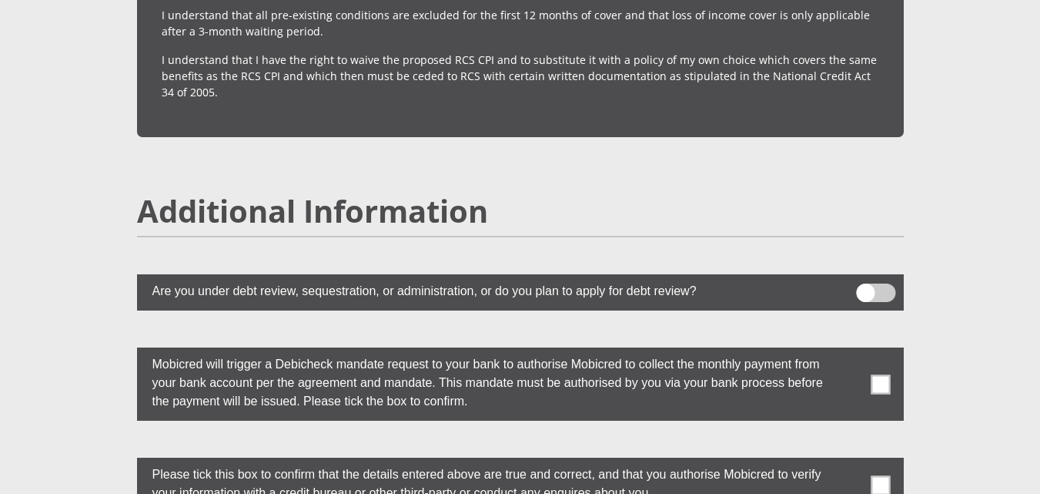
scroll to position [4158, 0]
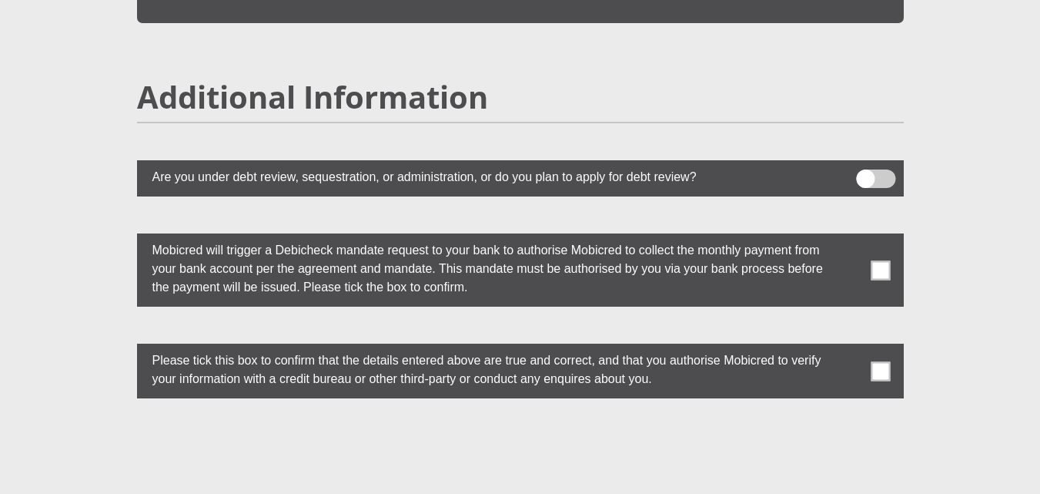
click at [880, 260] on span at bounding box center [880, 269] width 19 height 19
click at [850, 237] on input "checkbox" at bounding box center [850, 237] width 0 height 0
click at [882, 361] on span at bounding box center [880, 370] width 19 height 19
click at [850, 347] on input "checkbox" at bounding box center [850, 347] width 0 height 0
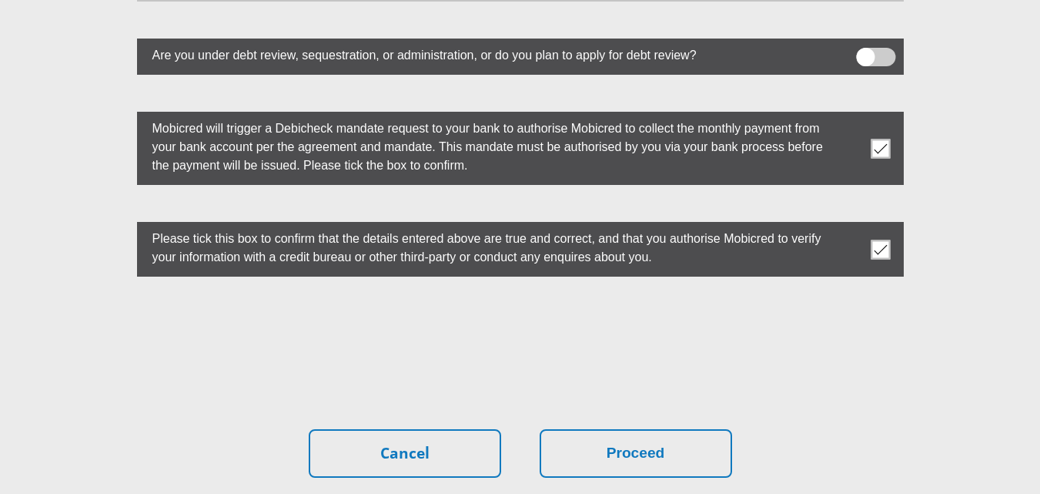
scroll to position [4409, 0]
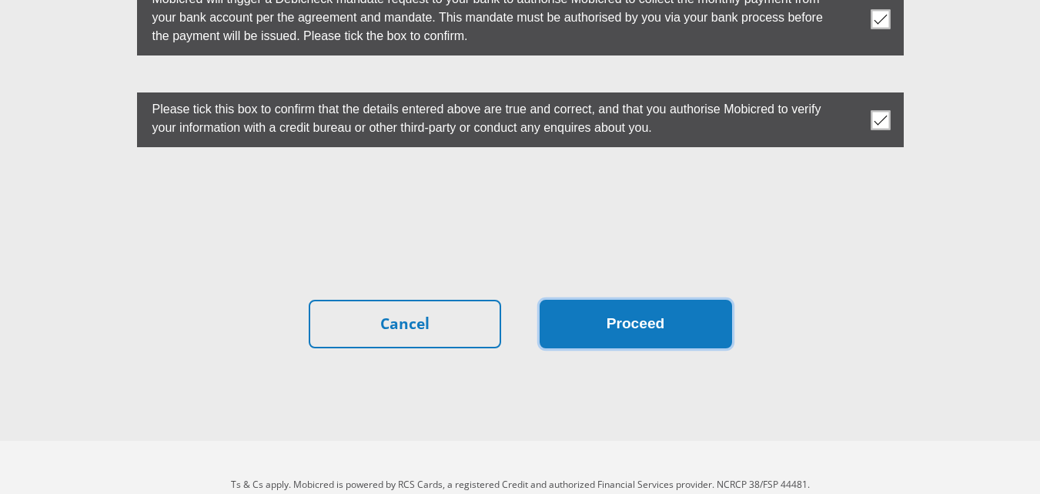
click at [628, 300] on button "Proceed" at bounding box center [636, 324] width 193 height 49
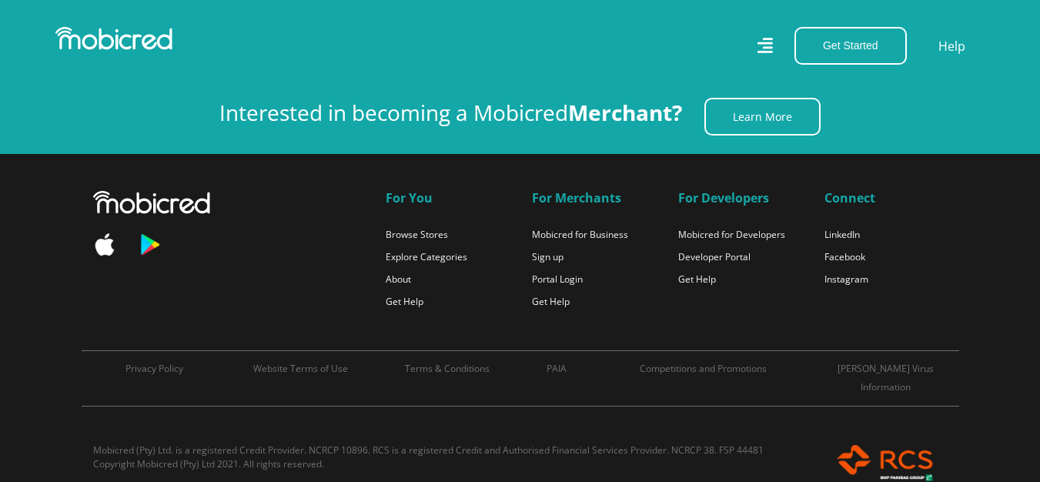
scroll to position [0, 2634]
click at [771, 45] on icon at bounding box center [765, 46] width 15 height 22
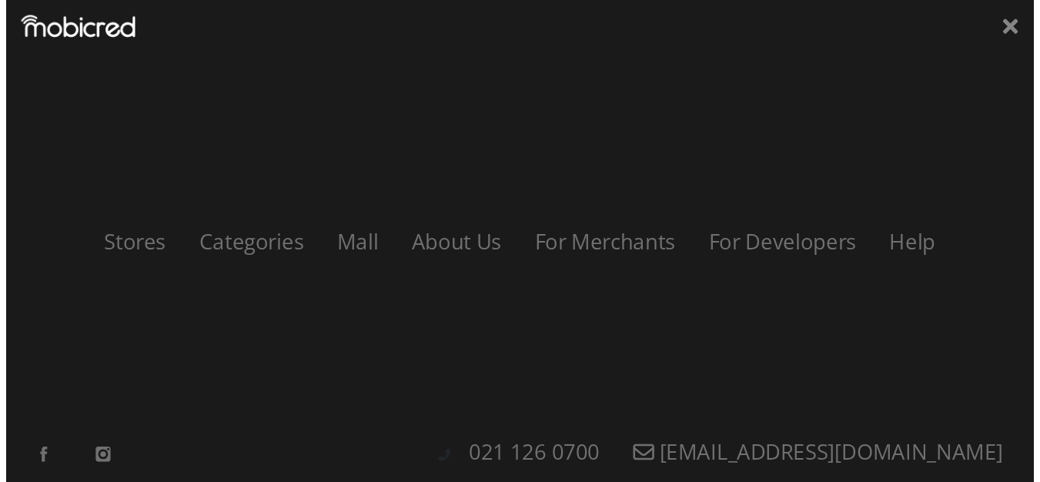
scroll to position [0, 3512]
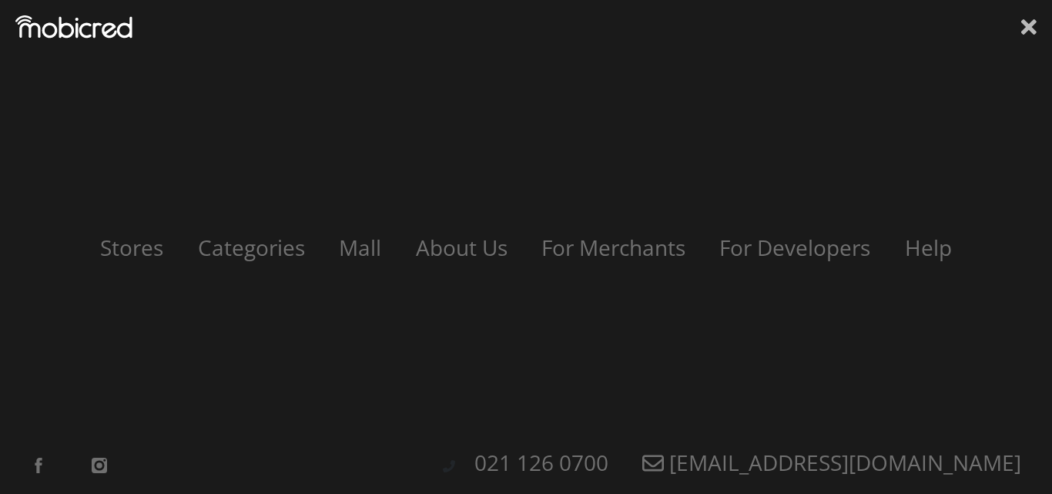
click at [1030, 21] on icon at bounding box center [1028, 26] width 15 height 23
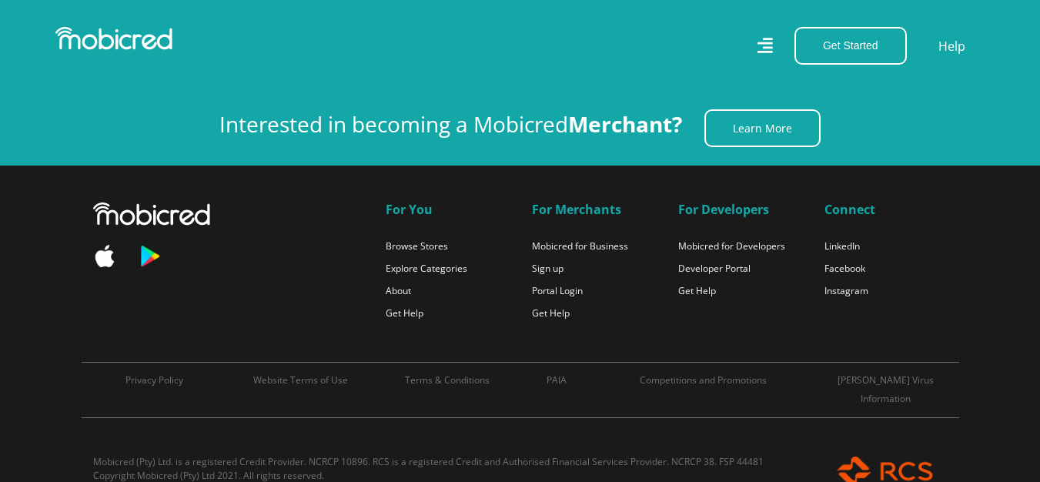
scroll to position [0, 90]
